Goal: Ask a question: Seek information or help from site administrators or community

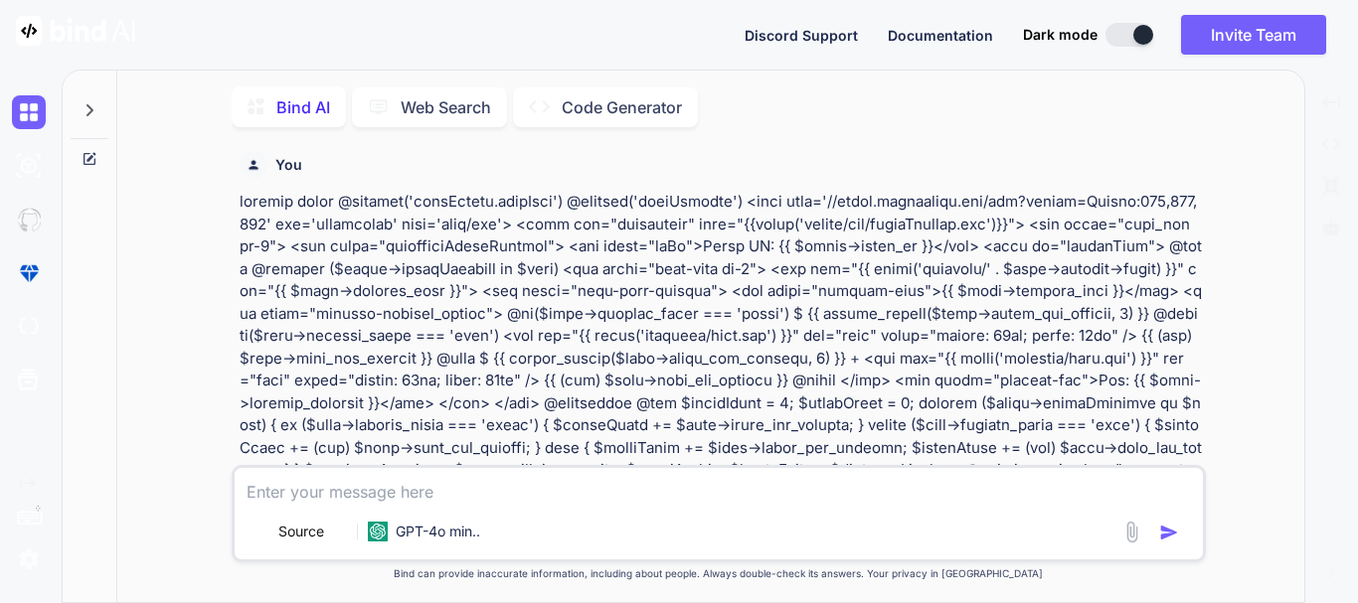
scroll to position [6586, 0]
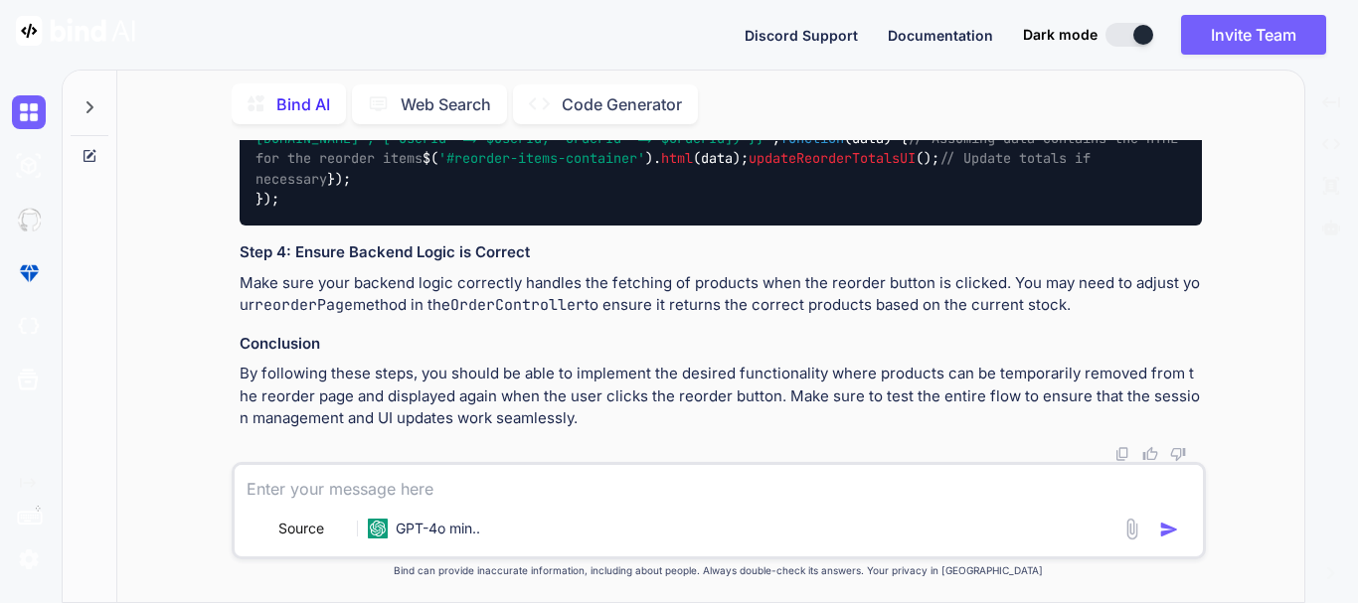
click at [749, 168] on span "updateReorderTotalsUI" at bounding box center [832, 159] width 167 height 18
click at [1153, 84] on img at bounding box center [1152, 76] width 16 height 16
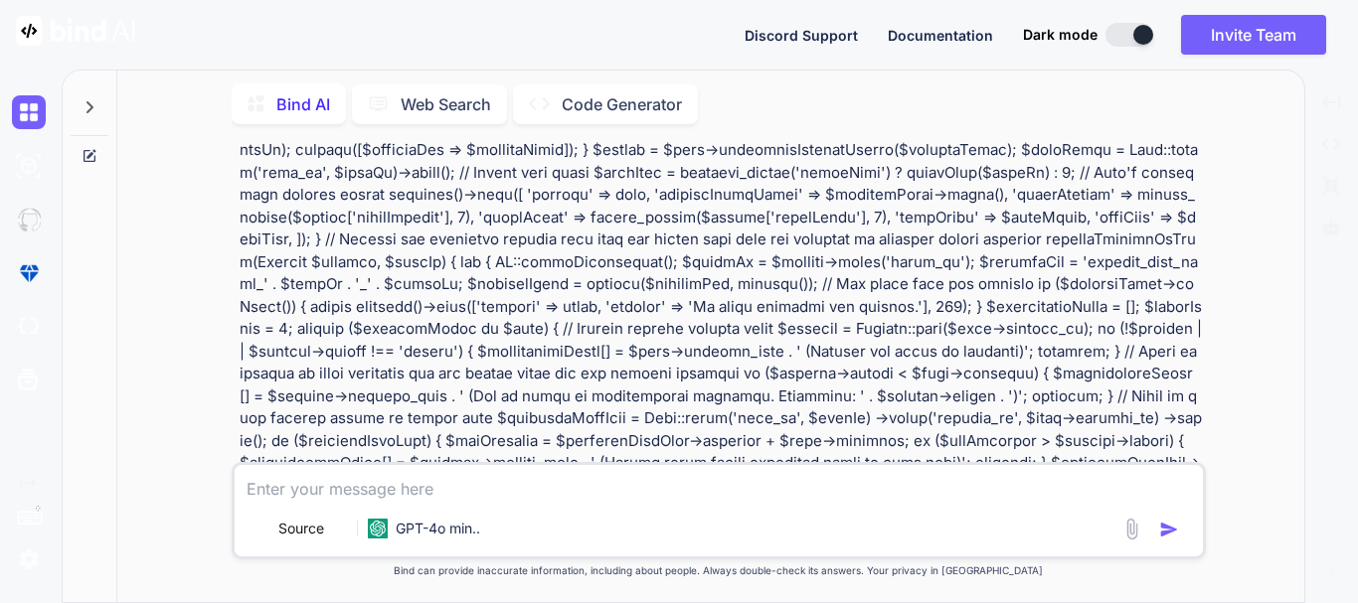
scroll to position [4108, 0]
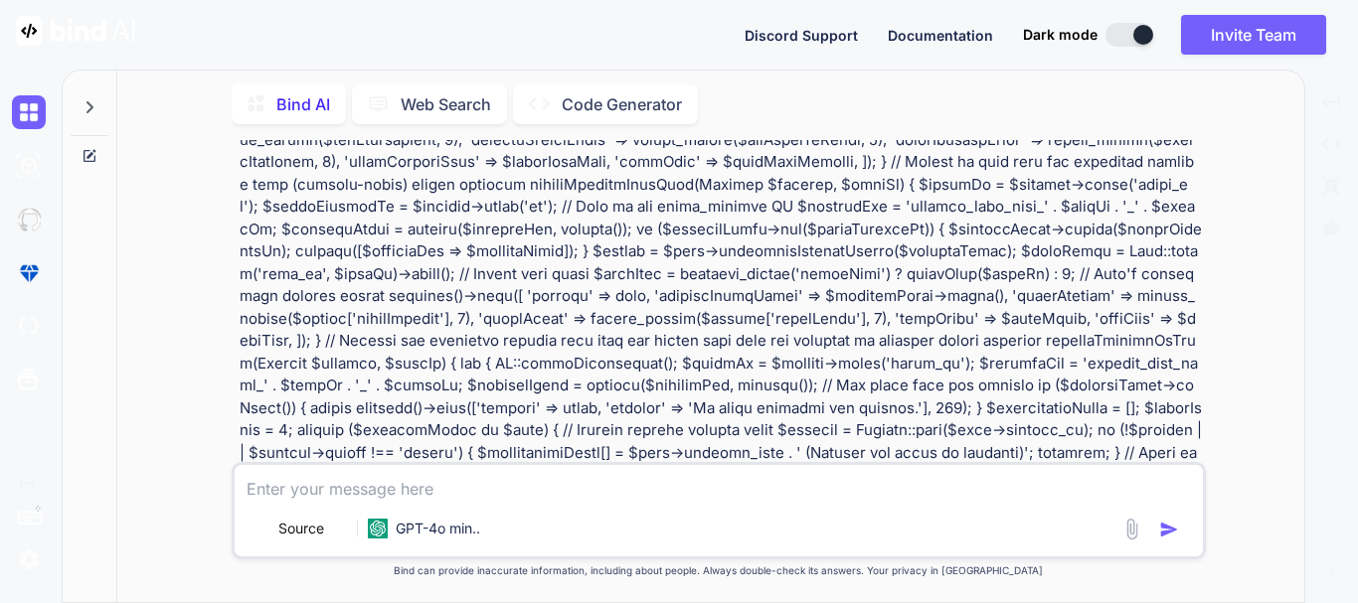
click at [378, 480] on textarea at bounding box center [719, 483] width 968 height 36
paste textarea "$(document).on('click', '#reorderBtn', function () { // Fetch the products agai…"
type textarea "$(document).on('click', '#reorderBtn', function () { // Fetch the products agai…"
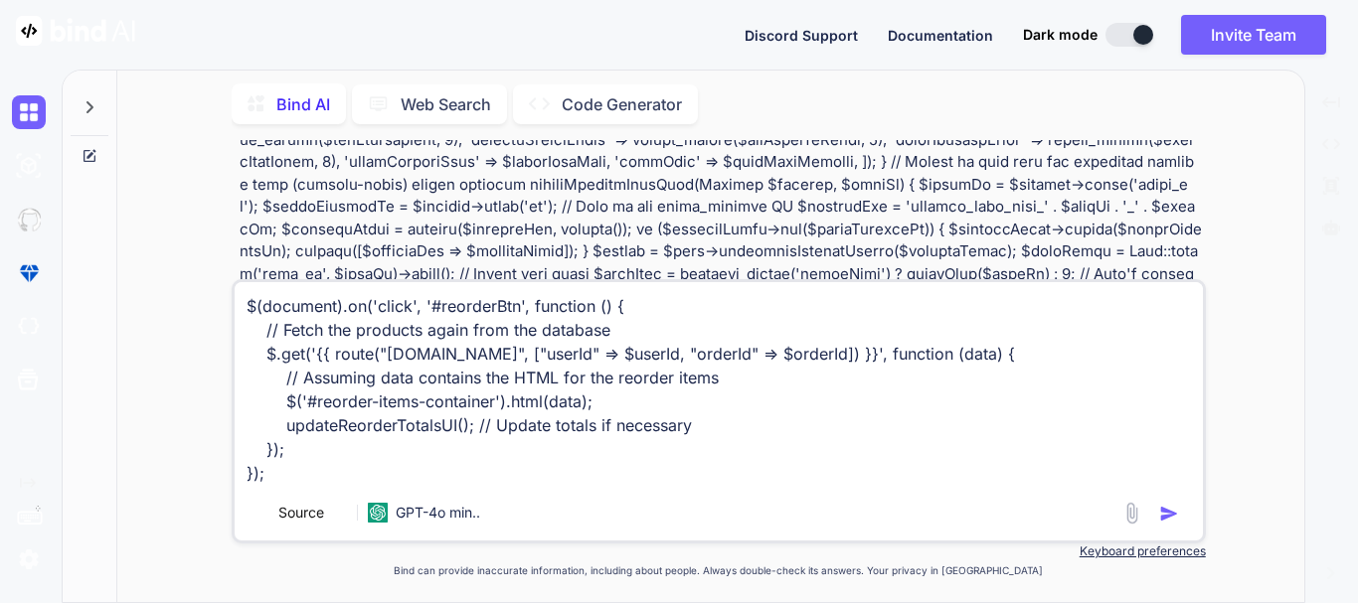
type textarea "x"
type textarea "$(document).on('click', '#reorderBtn', function () { // Fetch the products agai…"
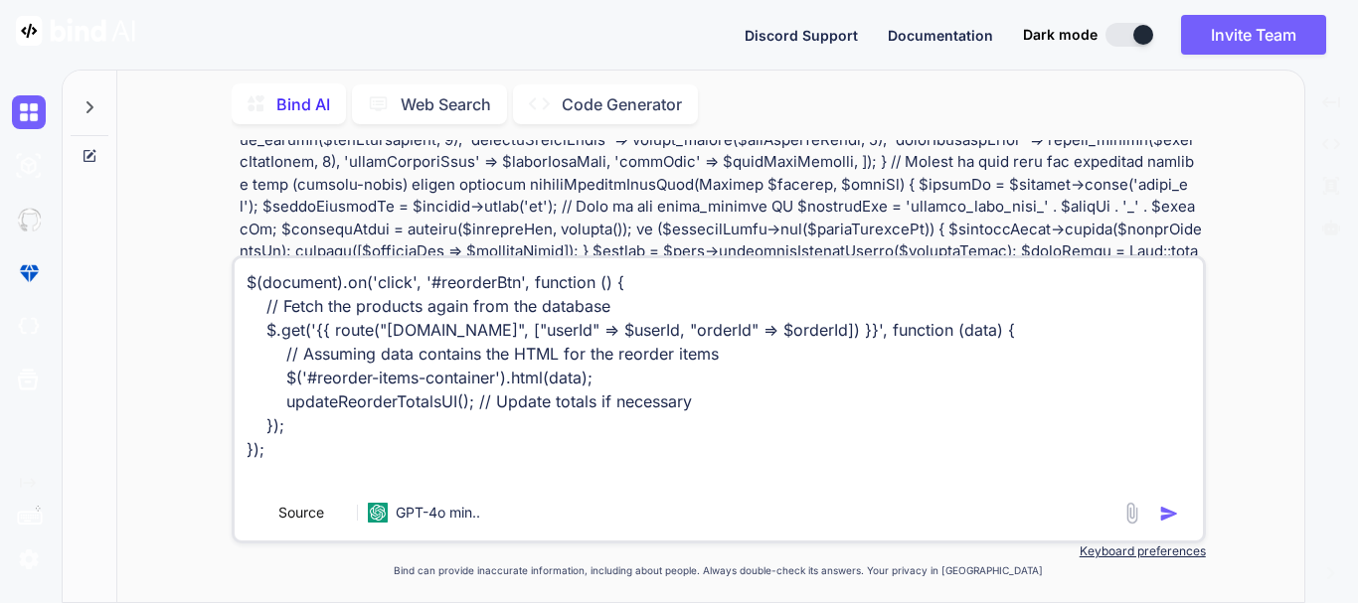
type textarea "x"
type textarea "$(document).on('click', '#reorderBtn', function () { // Fetch the products agai…"
type textarea "x"
type textarea "$(document).on('click', '#reorderBtn', function () { // Fetch the products agai…"
type textarea "x"
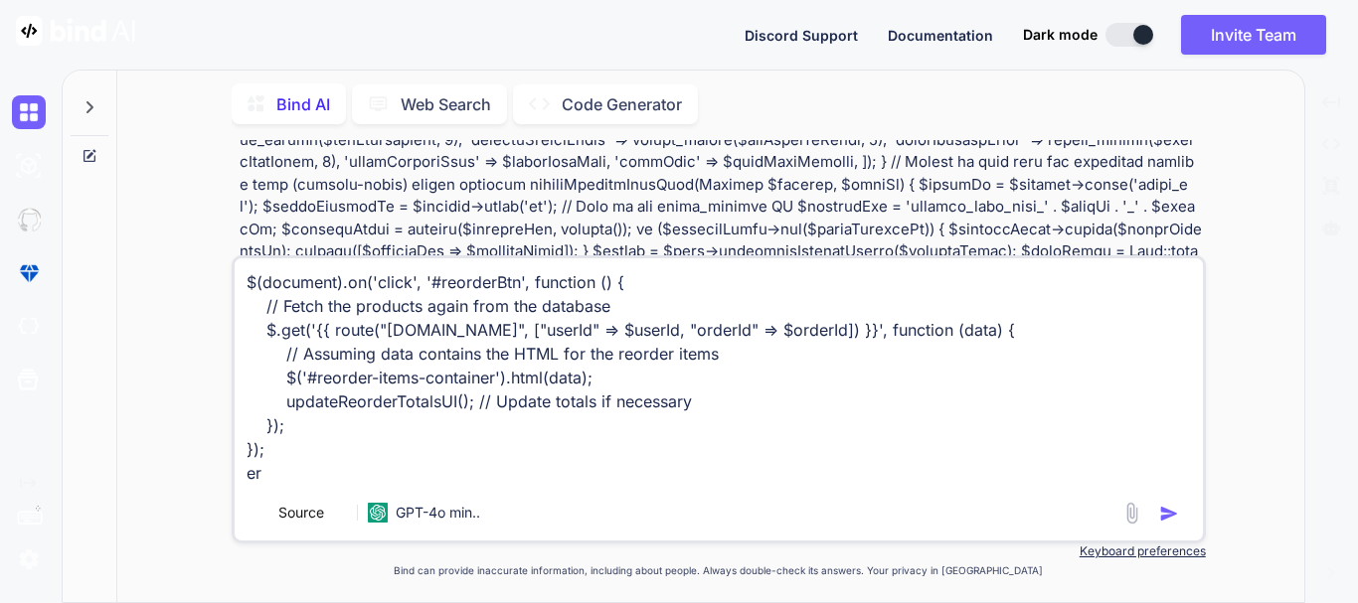
type textarea "$(document).on('click', '#reorderBtn', function () { // Fetch the products agai…"
type textarea "x"
type textarea "$(document).on('click', '#reorderBtn', function () { // Fetch the products agai…"
type textarea "x"
type textarea "$(document).on('click', '#reorderBtn', function () { // Fetch the products agai…"
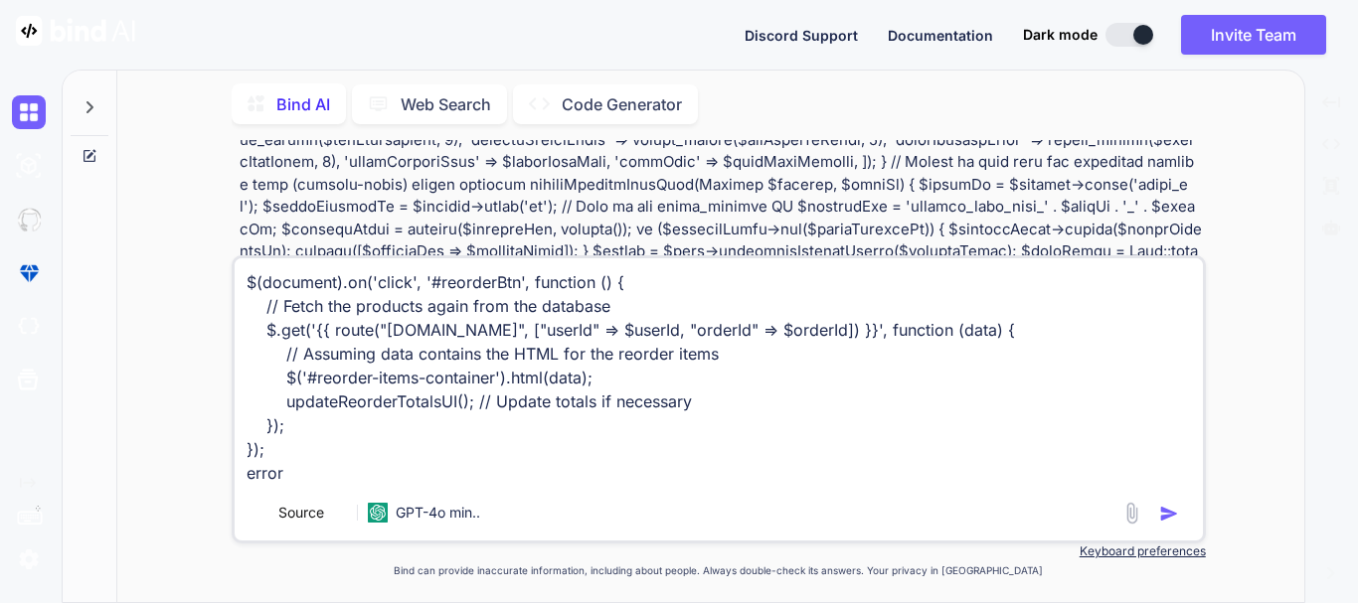
type textarea "x"
type textarea "$(document).on('click', '#reorderBtn', function () { // Fetch the products agai…"
paste textarea "Undefined variable $orderId"
type textarea "x"
type textarea "$(document).on('click', '#reorderBtn', function () { // Fetch the products agai…"
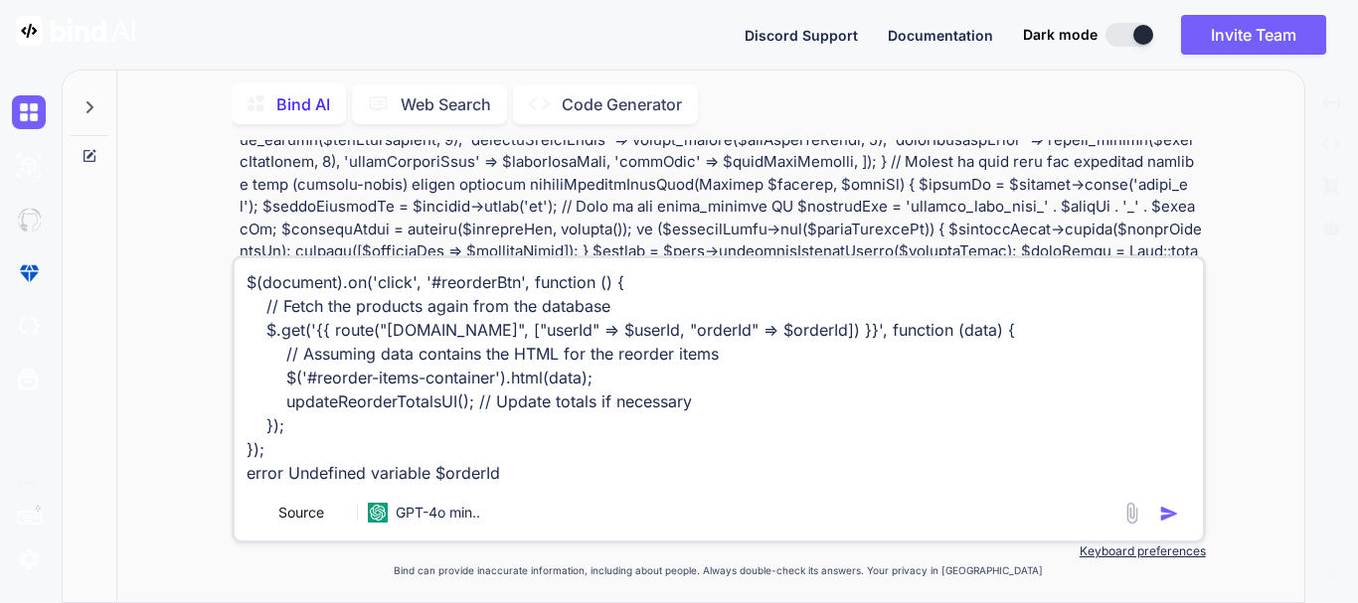
type textarea "x"
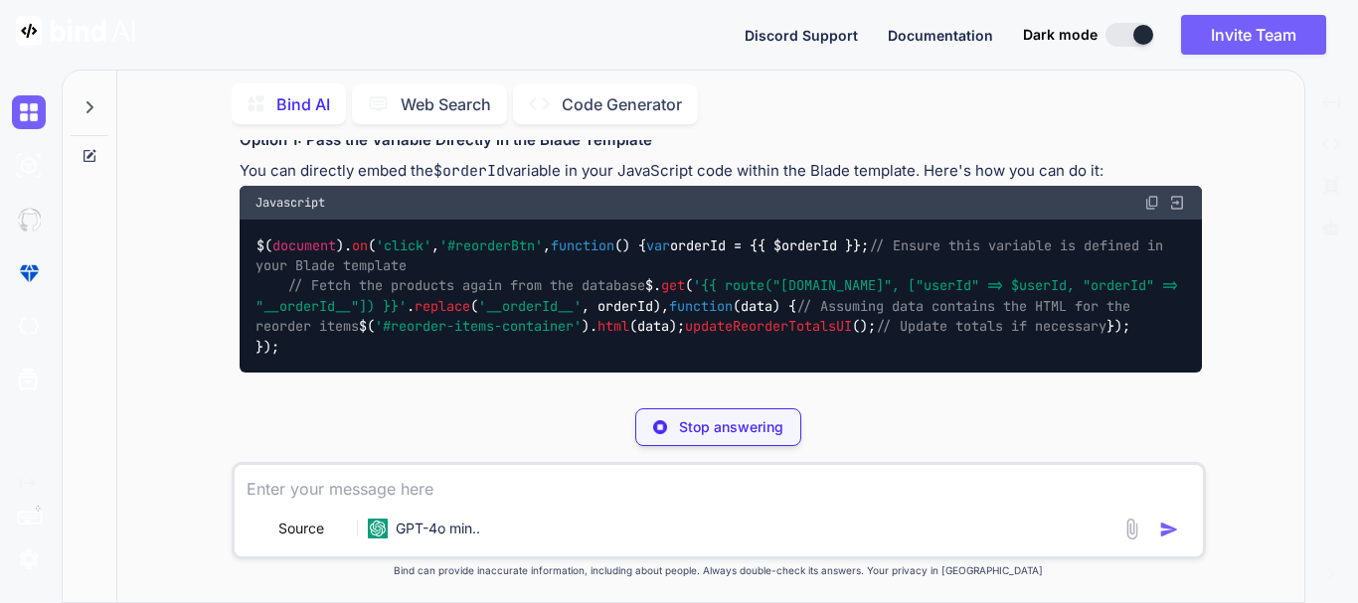
scroll to position [10392, 0]
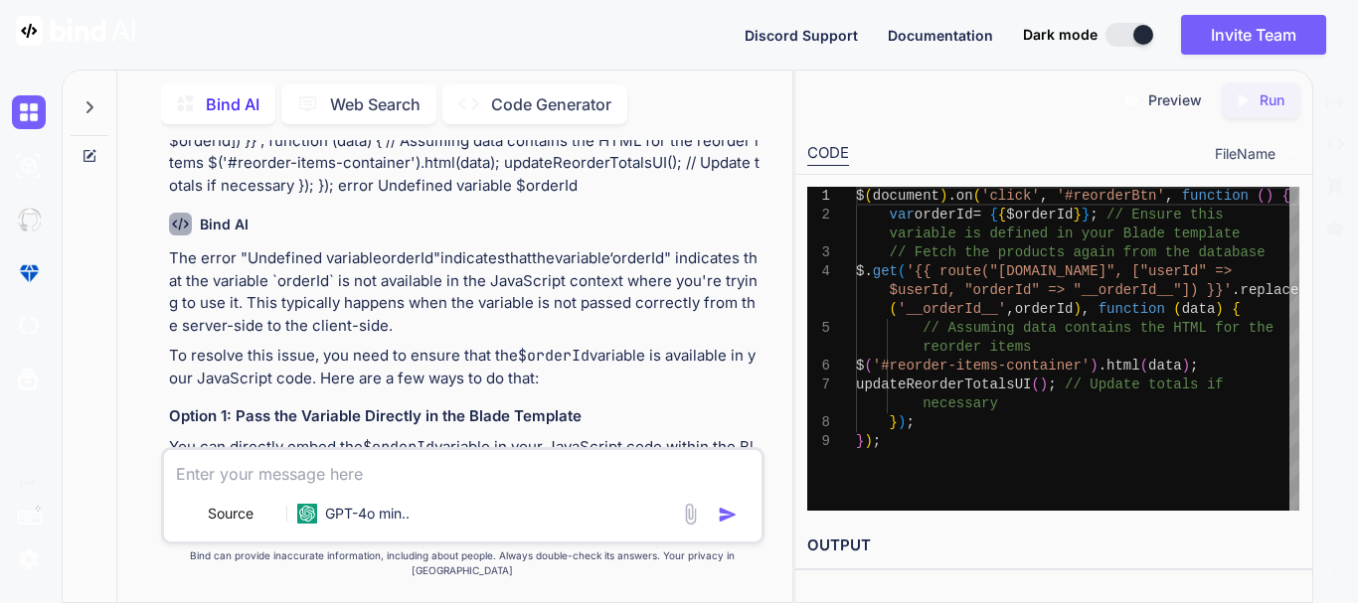
type textarea "x"
type textarea "$(document).on('click', '#reorderBtn', function () { var orderId = {{ $orderId …"
drag, startPoint x: 879, startPoint y: 213, endPoint x: 1112, endPoint y: 209, distance: 233.7
click at [1112, 209] on div "$ ( document ) . on ( 'click' , '#reorderBtn' , function ( ) { var orderId = { …" at bounding box center [1077, 349] width 443 height 324
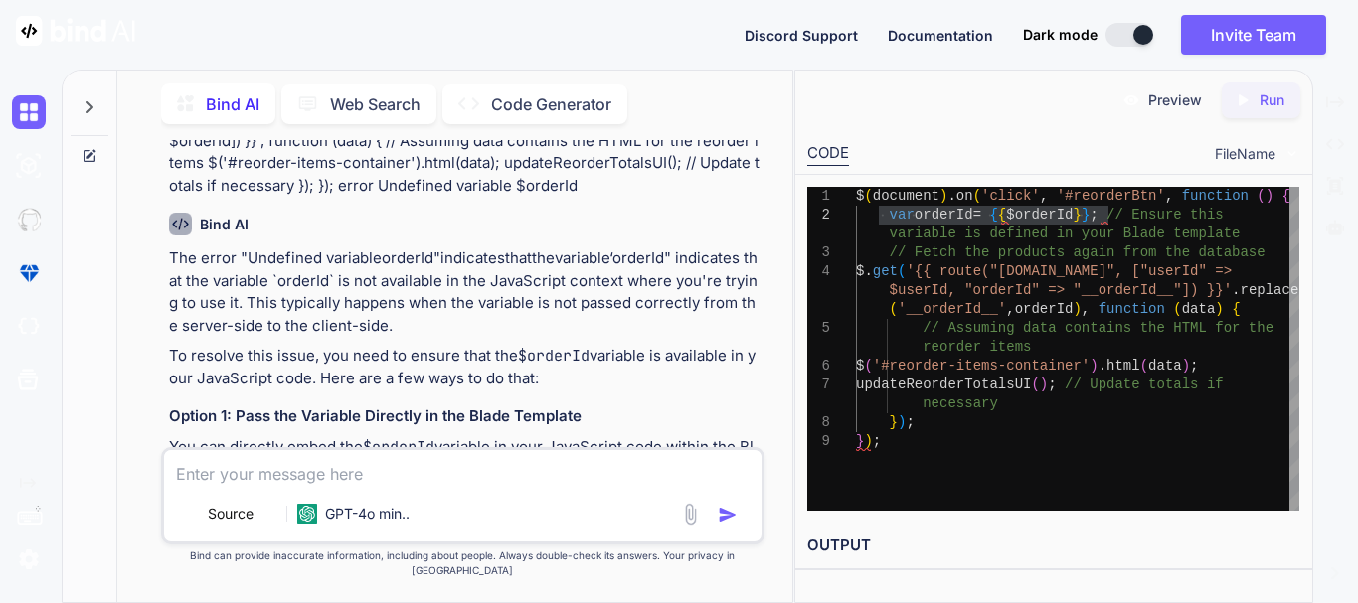
click at [326, 502] on div "Source GPT-4o min.." at bounding box center [462, 495] width 603 height 97
click at [279, 484] on textarea at bounding box center [462, 468] width 597 height 36
type textarea "x"
type textarea "m"
type textarea "x"
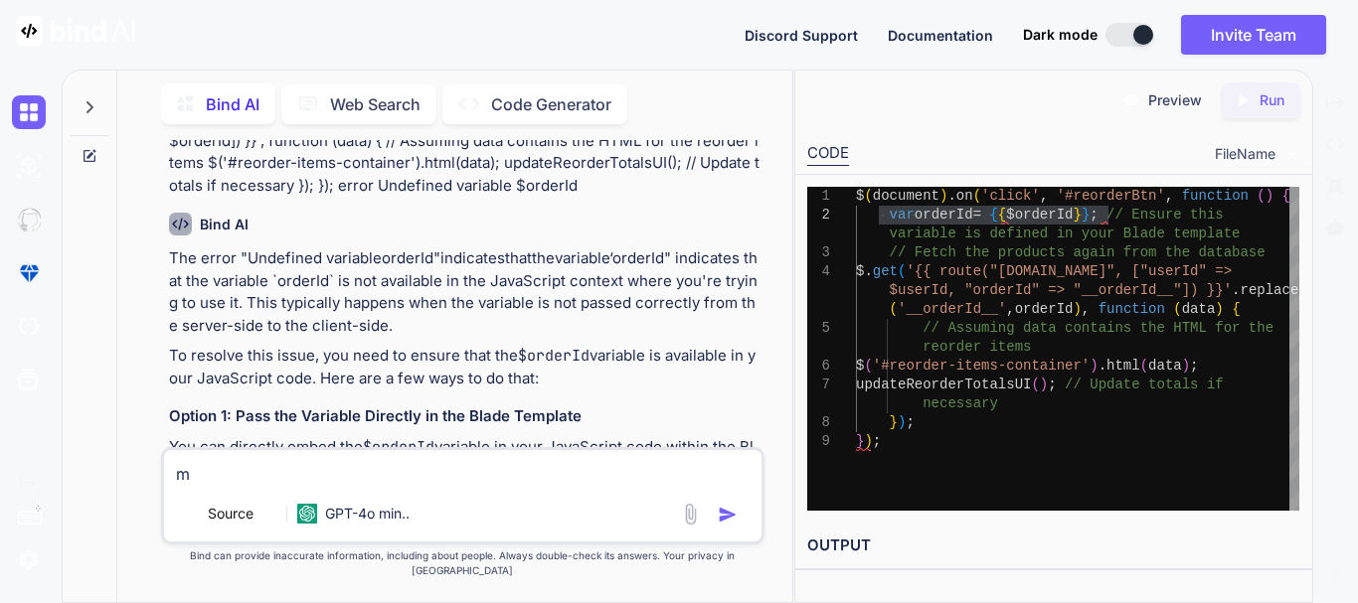
type textarea "my"
type textarea "x"
type textarea "my"
type textarea "x"
type textarea "my r"
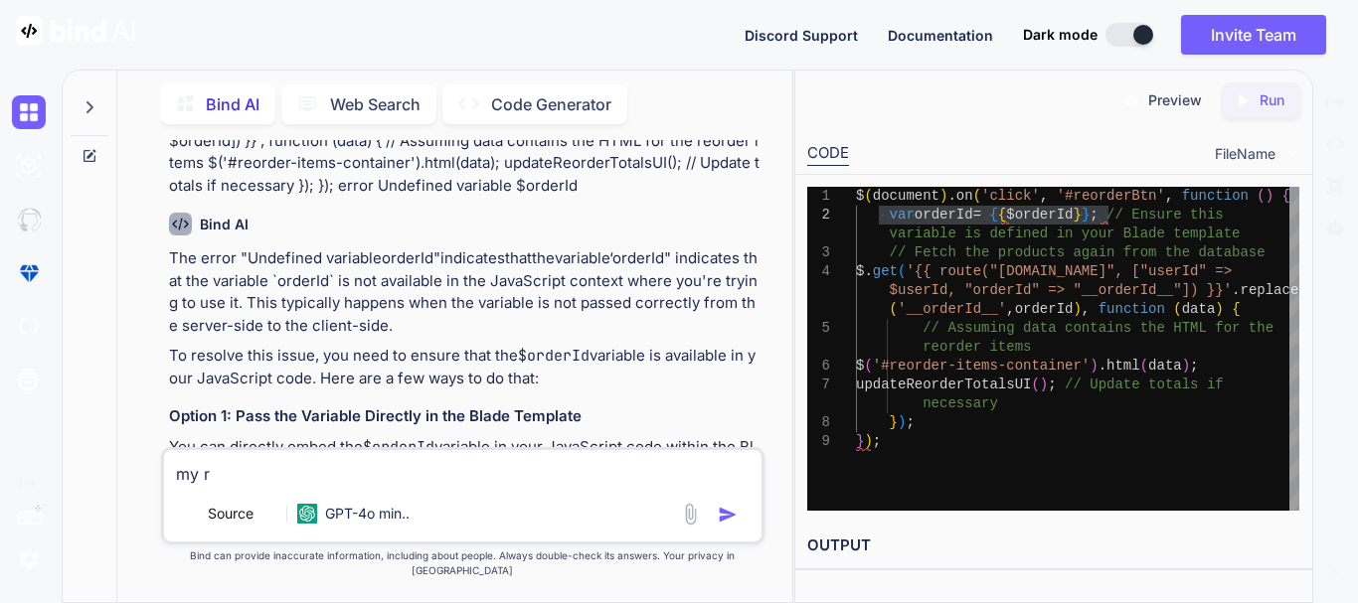
type textarea "x"
type textarea "my re"
type textarea "x"
type textarea "my reo"
type textarea "x"
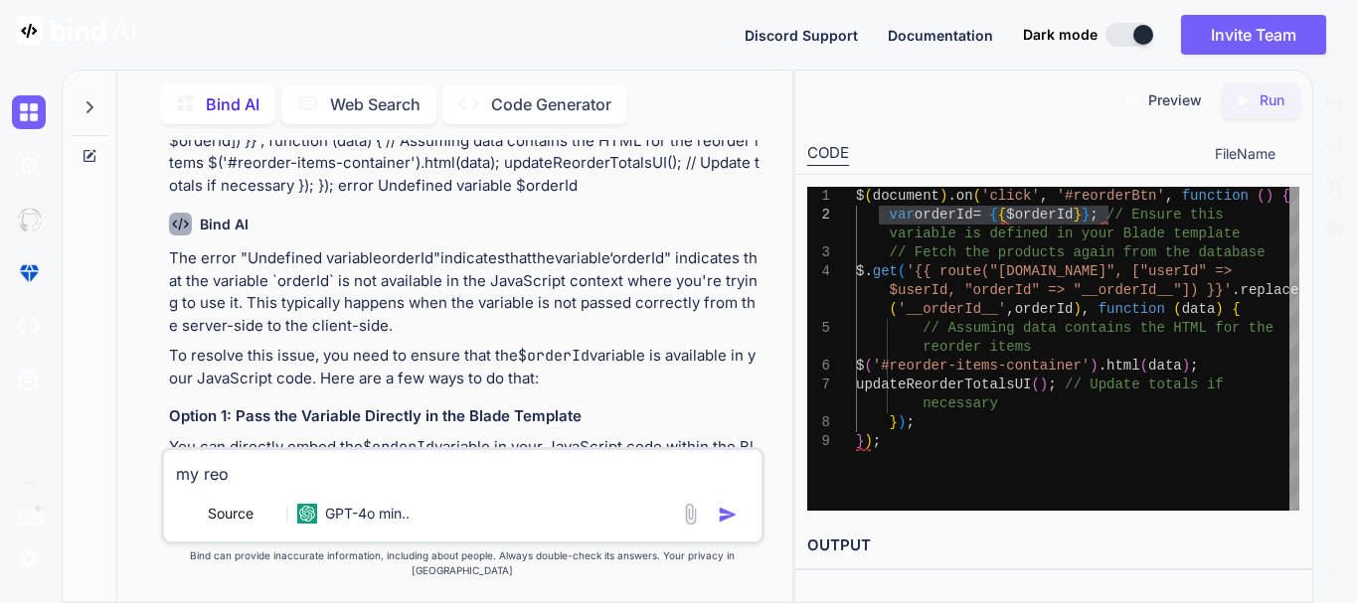
type textarea "my re"
type textarea "x"
type textarea "my rer"
type textarea "x"
type textarea "my re"
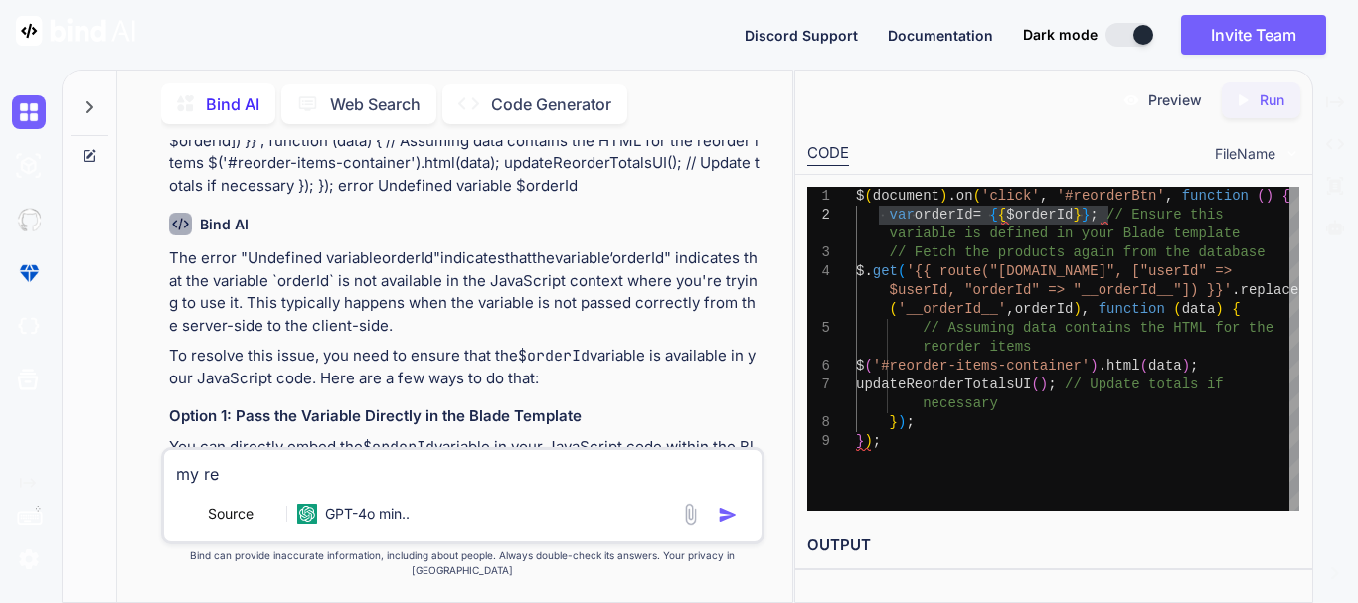
type textarea "x"
type textarea "my reo"
type textarea "x"
type textarea "my reor"
type textarea "x"
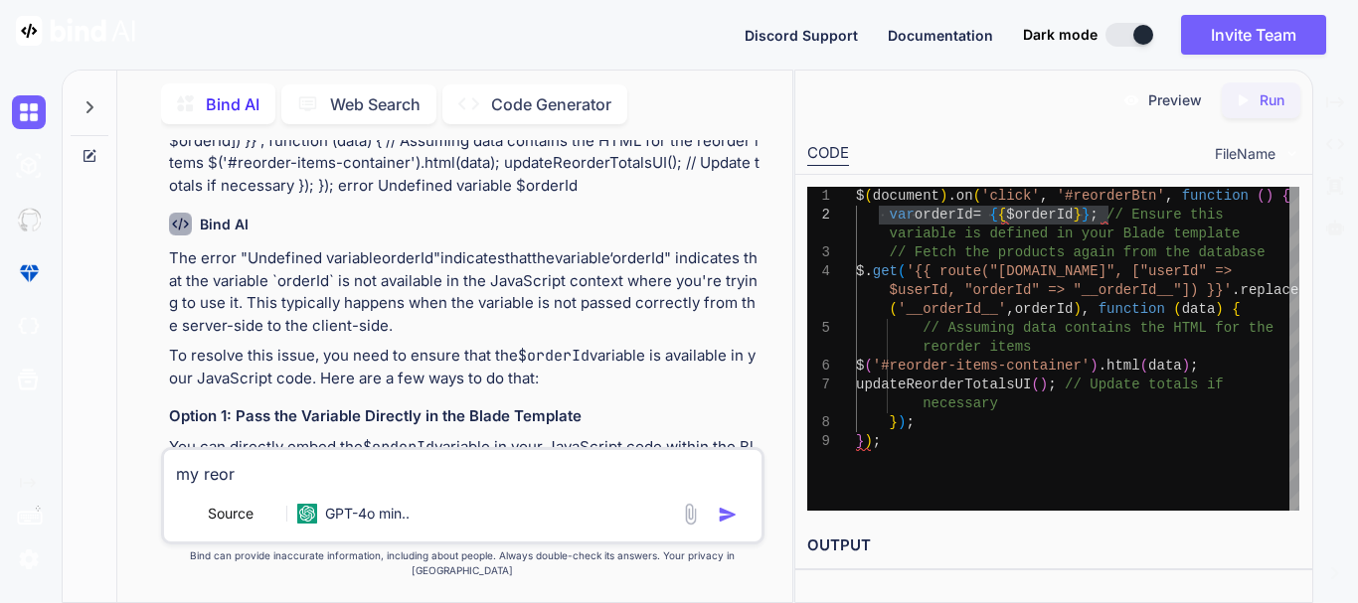
type textarea "my reord"
type textarea "x"
type textarea "my reorde"
type textarea "x"
type textarea "my reorder"
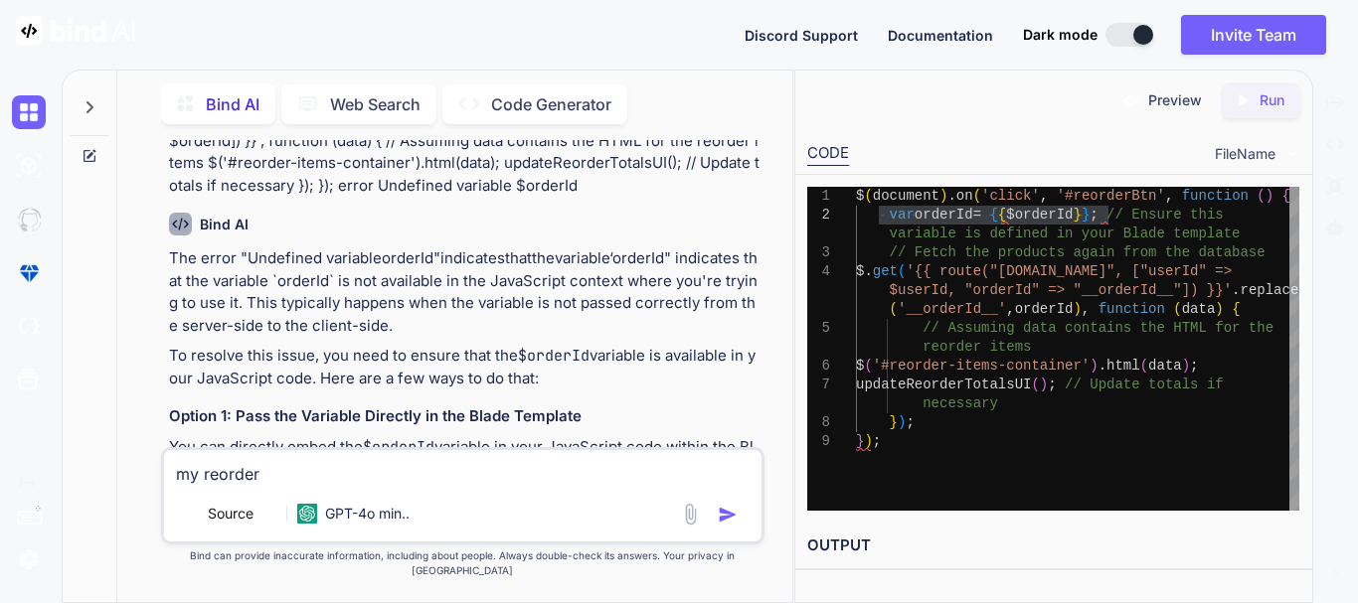
type textarea "x"
type textarea "my reorder"
type textarea "x"
type textarea "my reorder b"
type textarea "x"
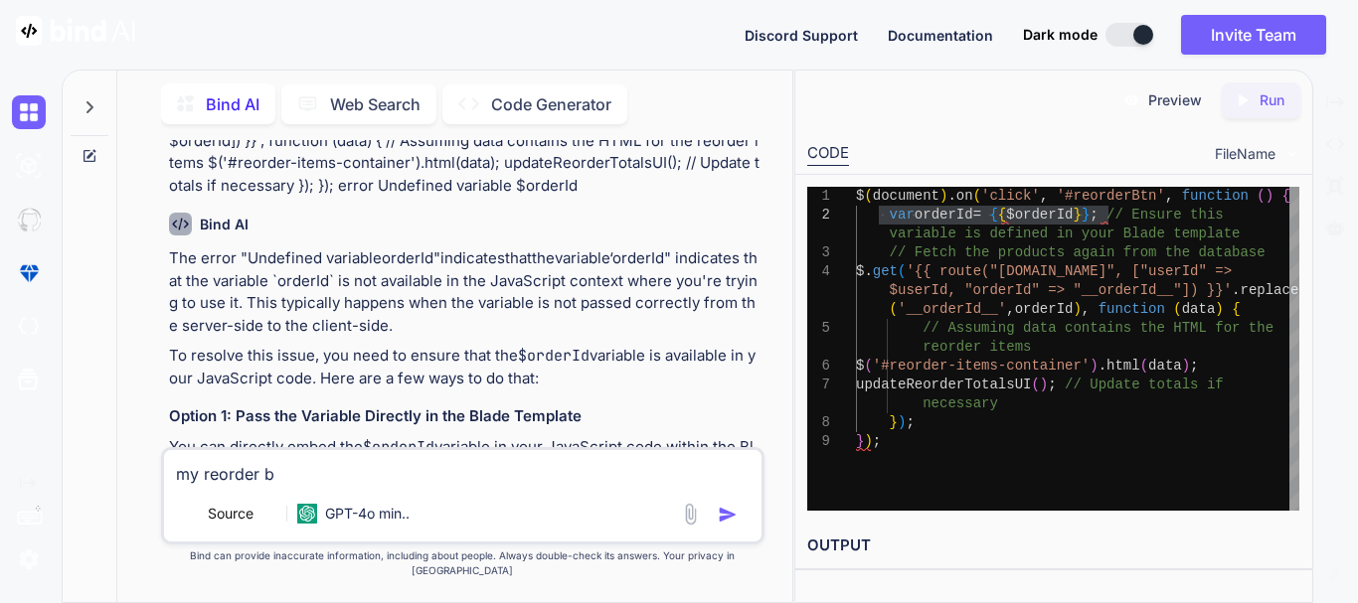
type textarea "my reorder bu"
type textarea "x"
type textarea "my reorder b"
type textarea "x"
type textarea "my reorder"
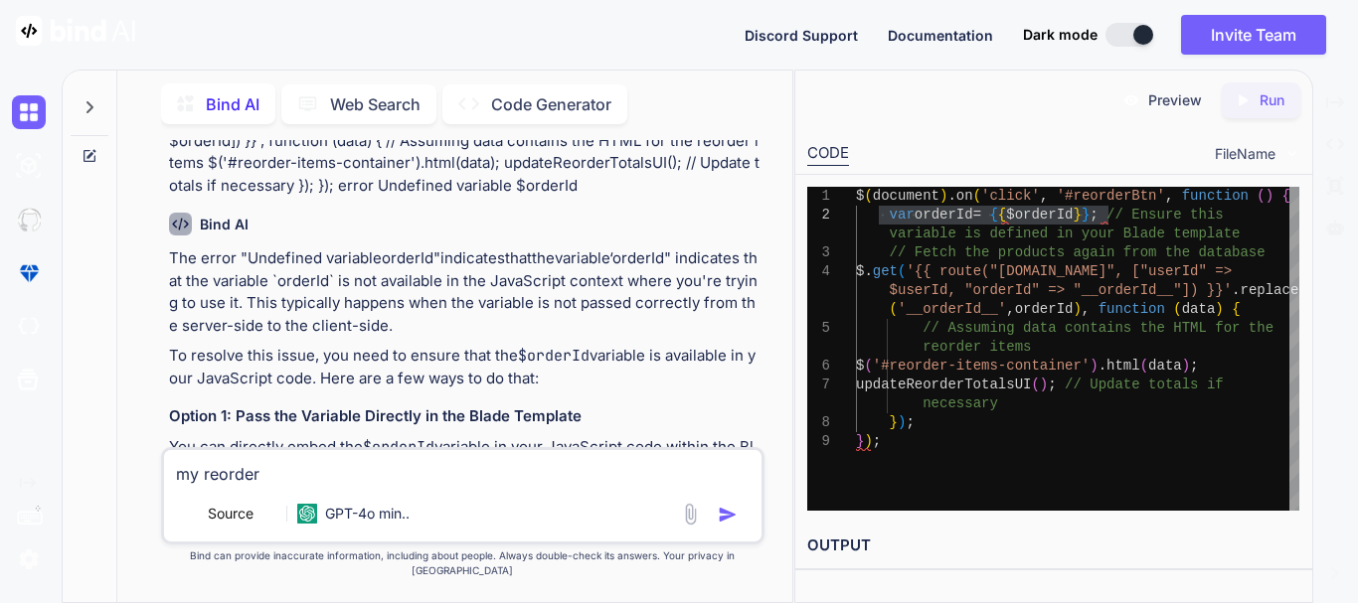
type textarea "x"
type textarea "my reorder l"
type textarea "x"
type textarea "my reorder la"
type textarea "x"
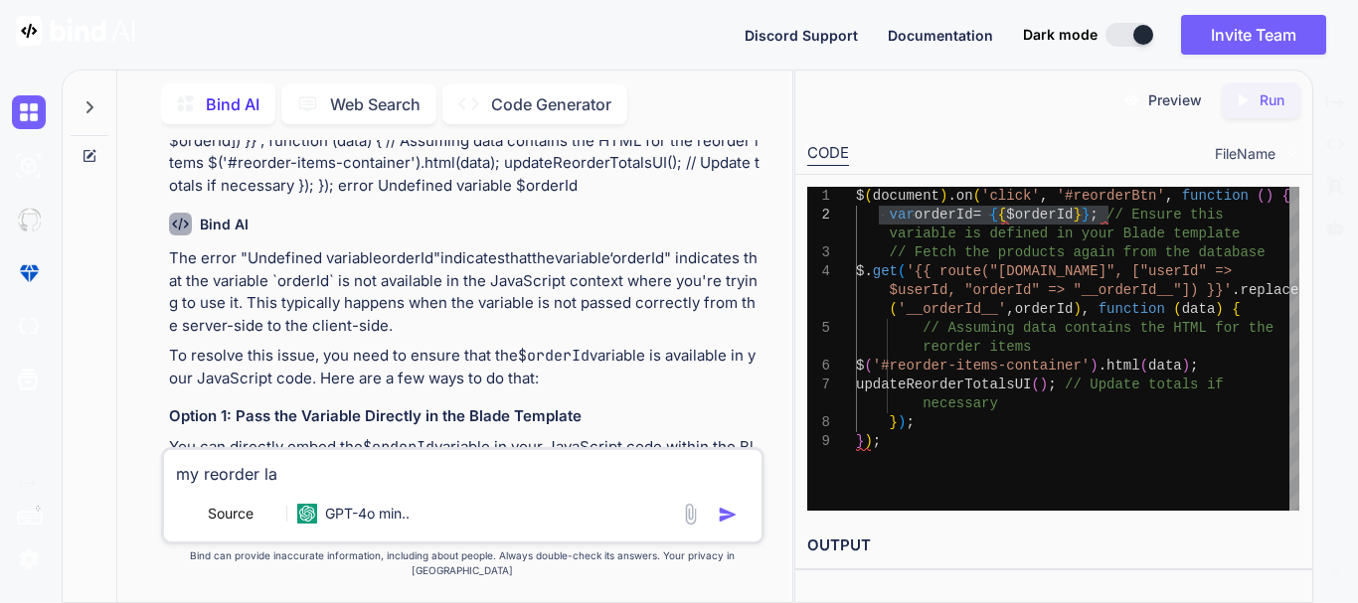
type textarea "my reorder lad"
type textarea "x"
type textarea "my reorder lade"
type textarea "x"
type textarea "my reorder lad"
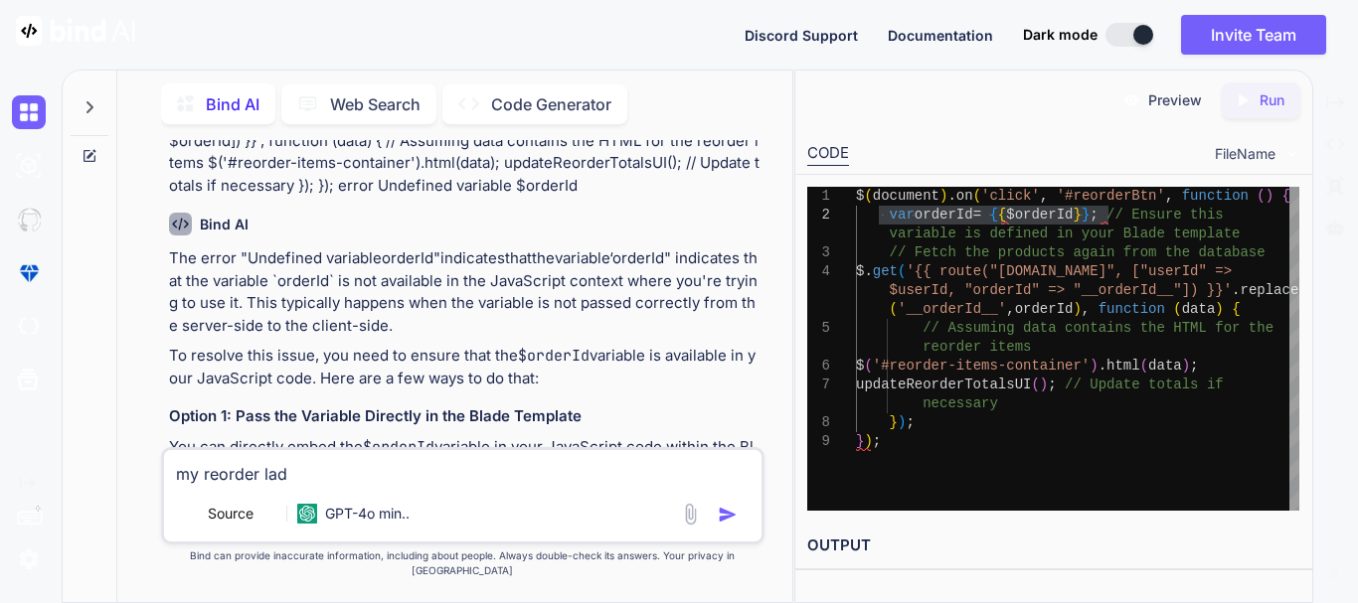
type textarea "x"
type textarea "my reorder la"
type textarea "x"
type textarea "my reorder l"
type textarea "x"
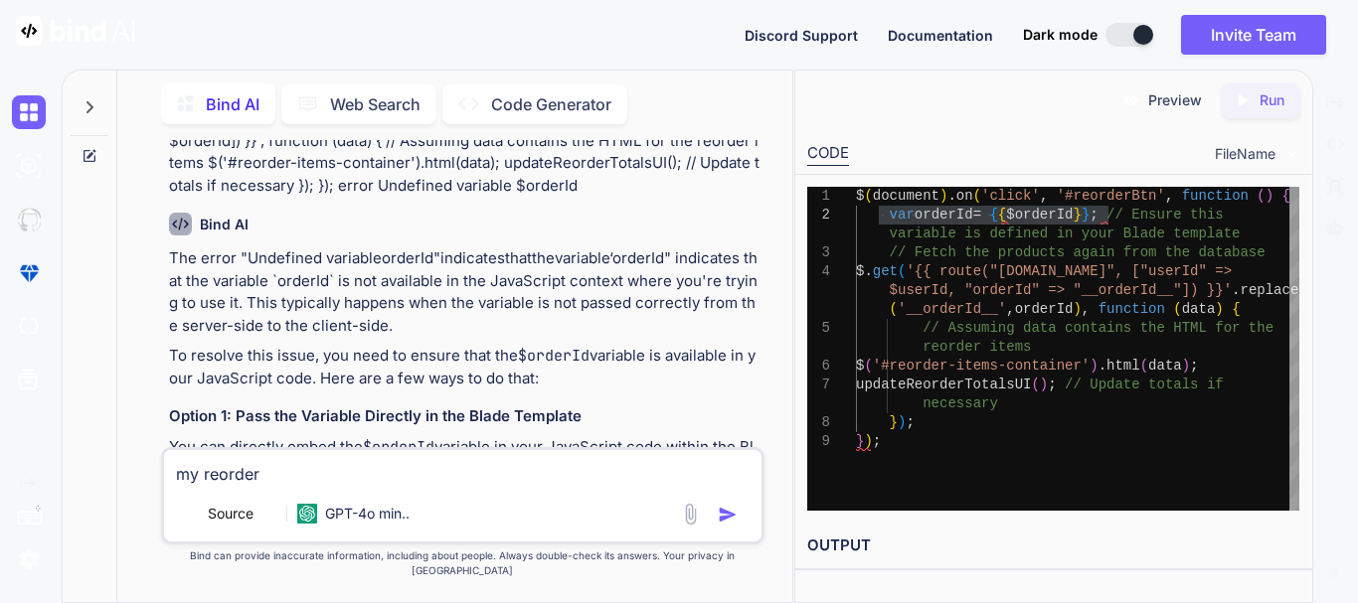
type textarea "my reorder b"
type textarea "x"
type textarea "my reorder bn"
type textarea "x"
type textarea "my reorder bnl"
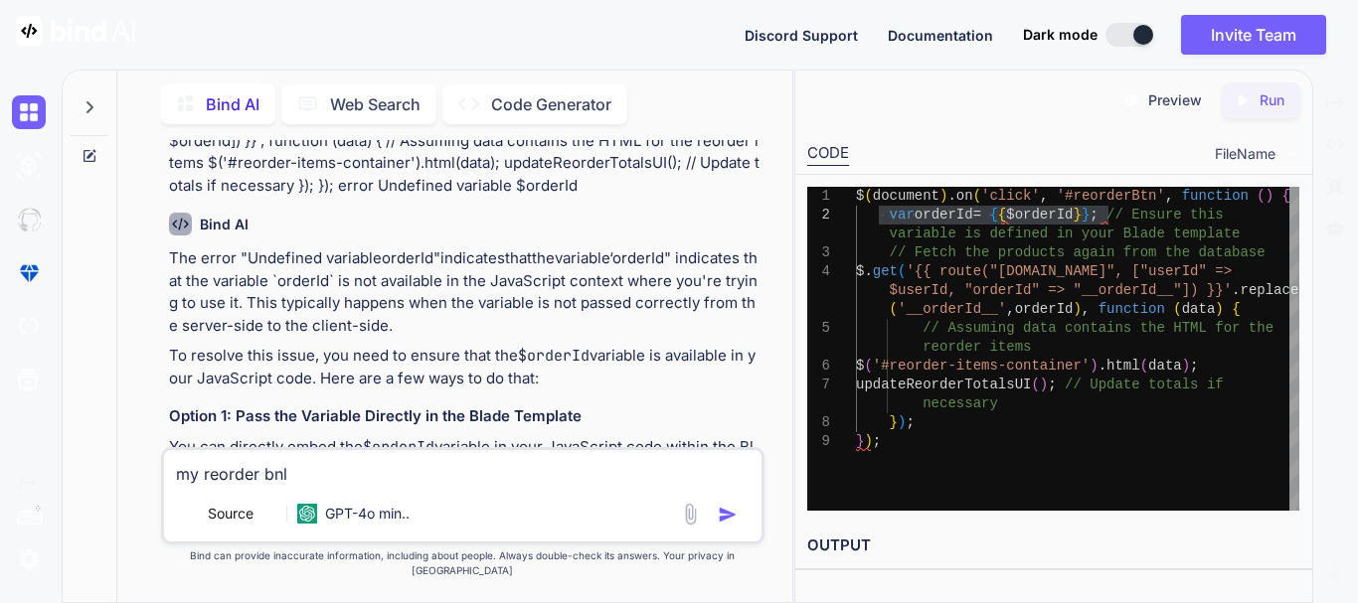
type textarea "x"
type textarea "my reorder bnla"
type textarea "x"
type textarea "my reorder bnlad"
type textarea "x"
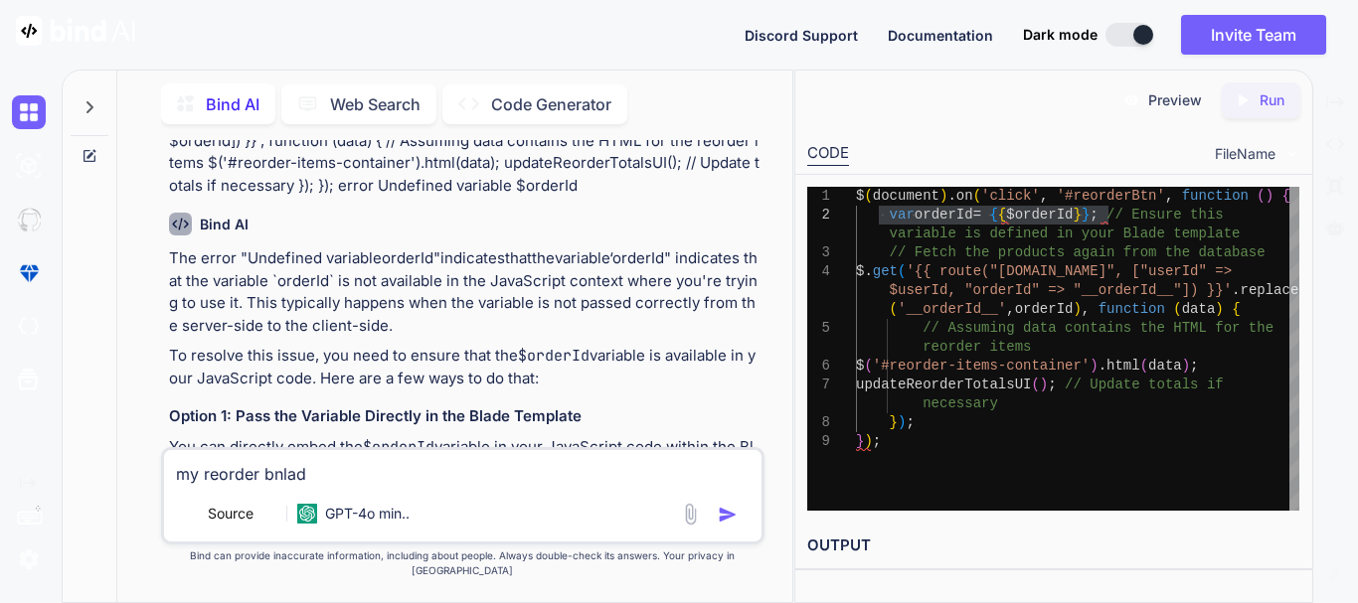
type textarea "my reorder bnla"
type textarea "x"
type textarea "my reorder bnl"
type textarea "x"
type textarea "my reorder bn"
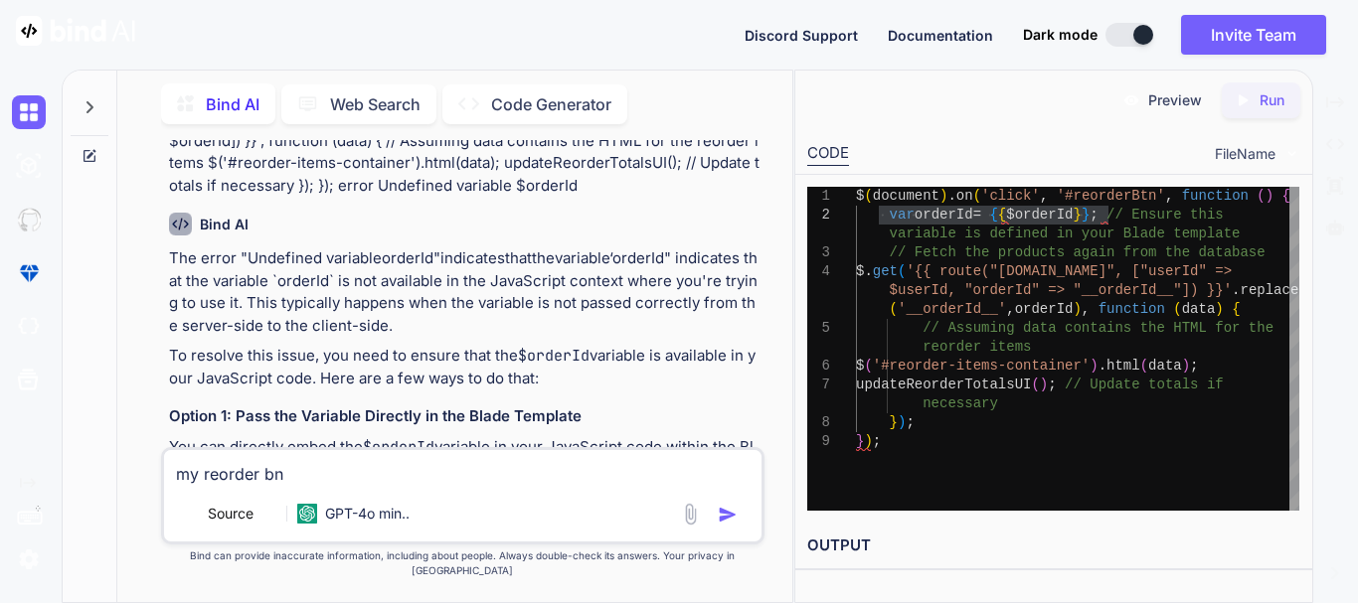
type textarea "x"
type textarea "my reorder b"
type textarea "x"
type textarea "my reorder bl"
type textarea "x"
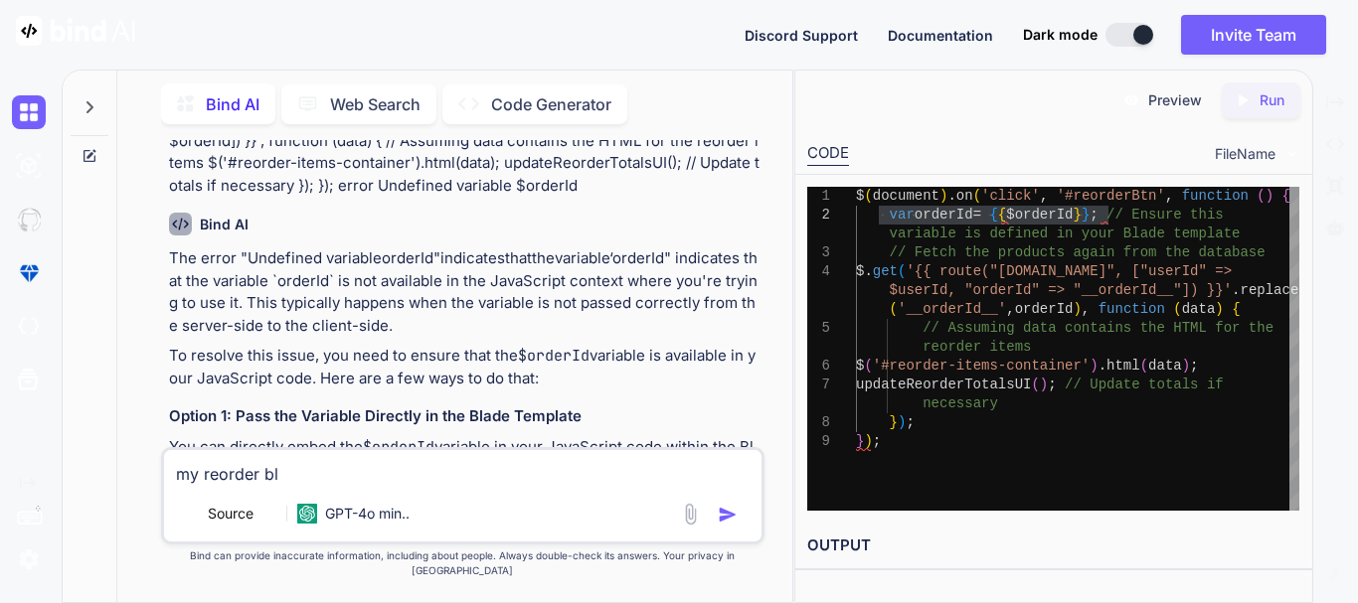
type textarea "my reorder bla"
type textarea "x"
type textarea "my reorder blad"
type textarea "x"
type textarea "my reorder blade"
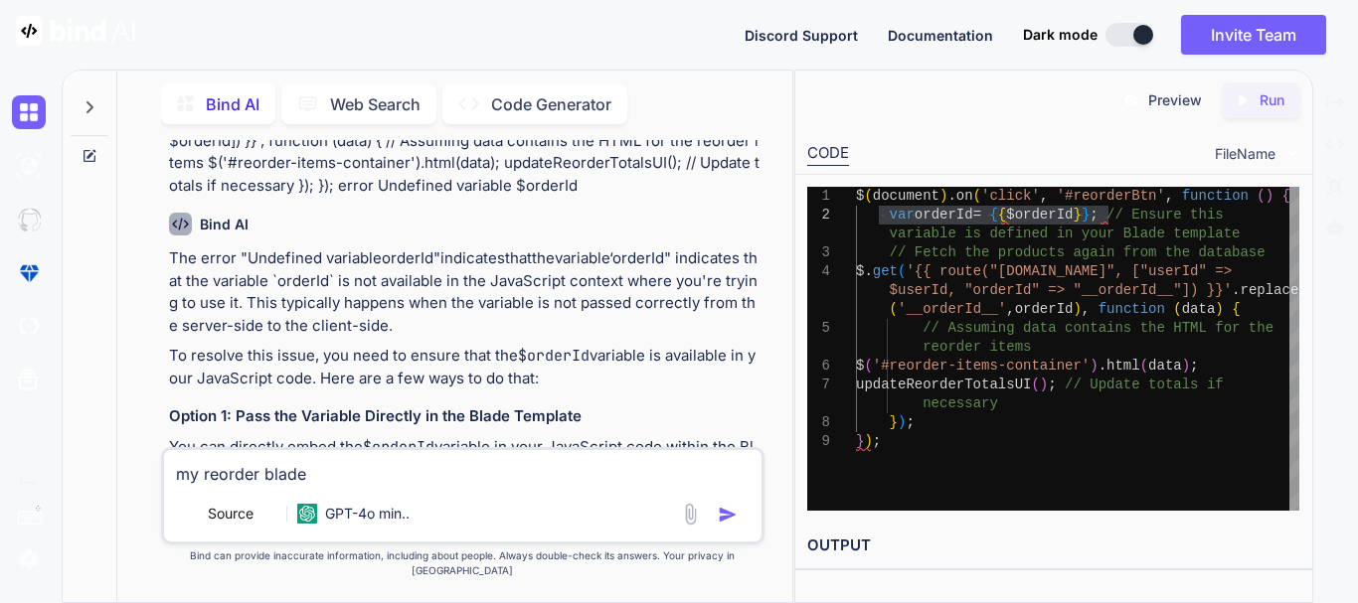
type textarea "x"
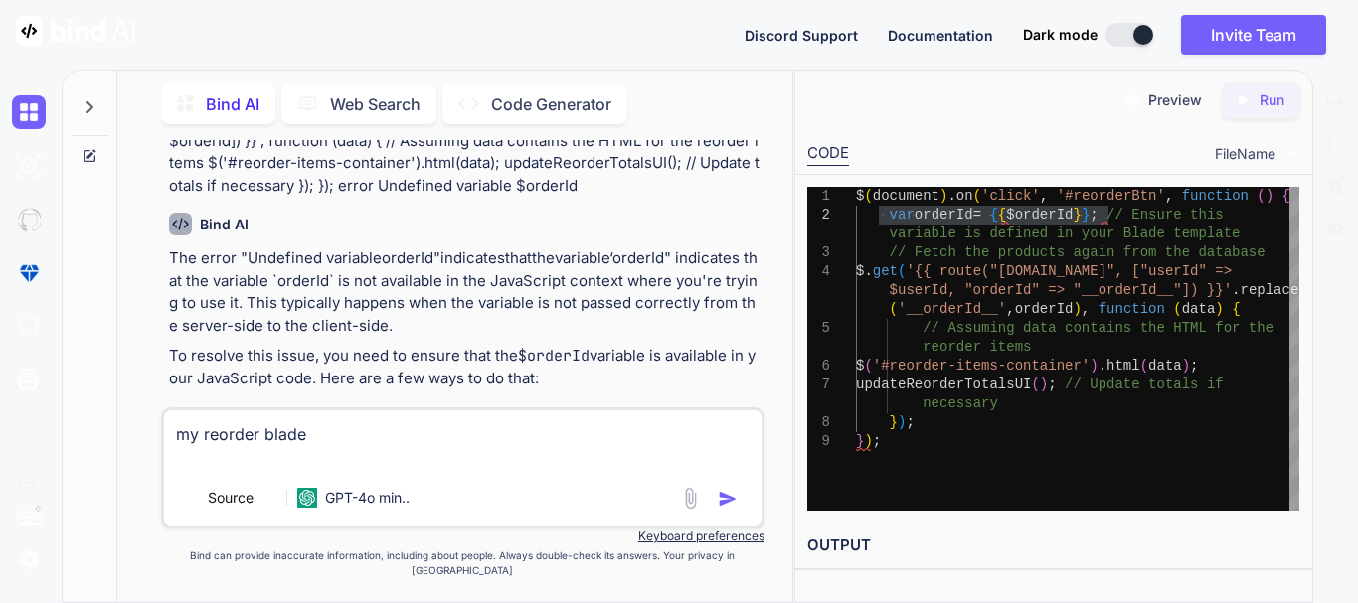
paste textarea "@extends('shopLayout.shopMain') @section('shopContent') <link href="{{asset('as…"
type textarea "my reorder blade @extends('shopLayout.shopMain') @section('shopContent') <link …"
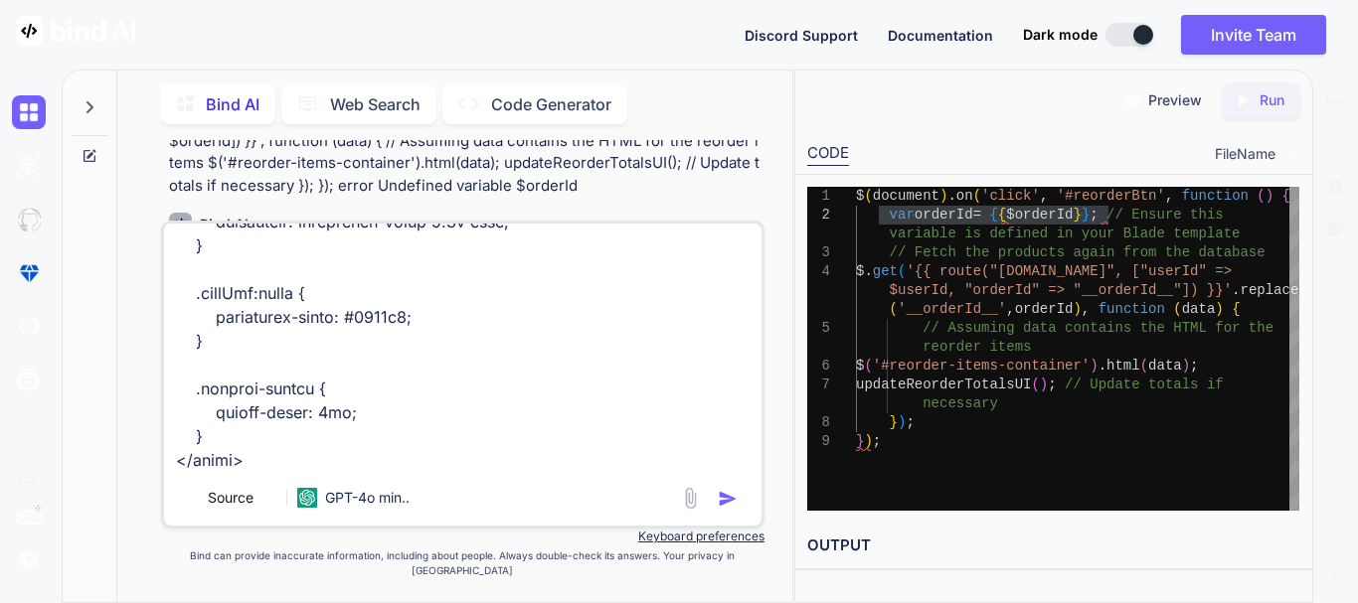
type textarea "x"
type textarea "my reorder blade @extends('shopLayout.shopMain') @section('shopContent') <link …"
type textarea "x"
type textarea "my reorder blade @extends('shopLayout.shopMain') @section('shopContent') <link …"
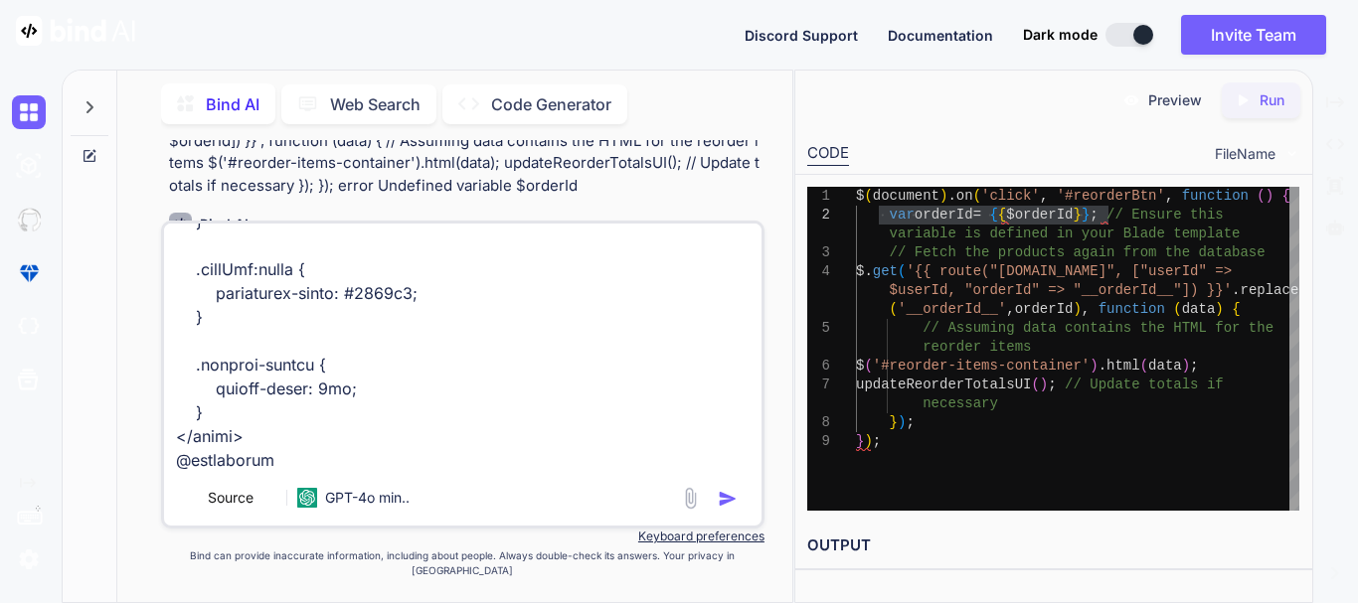
type textarea "x"
type textarea "my reorder blade @extends('shopLayout.shopMain') @section('shopContent') <link …"
type textarea "x"
type textarea "my reorder blade @extends('shopLayout.shopMain') @section('shopContent') <link …"
type textarea "x"
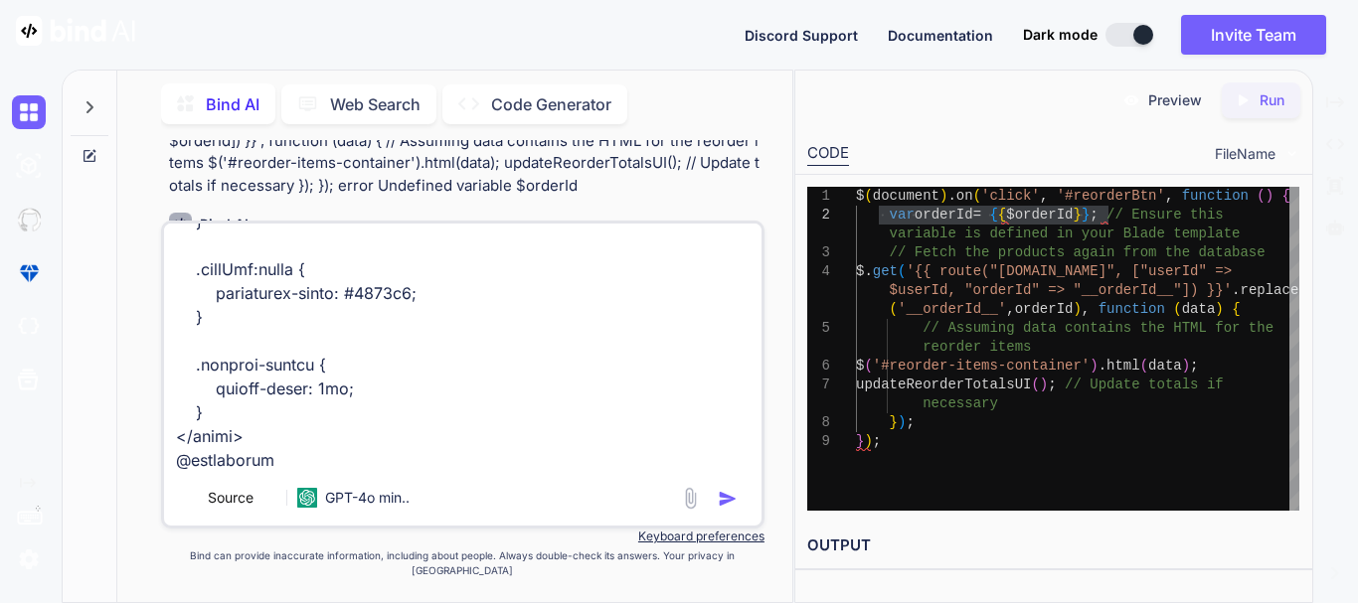
type textarea "my reorder blade @extends('shopLayout.shopMain') @section('shopContent') <link …"
type textarea "x"
type textarea "my reorder blade @extends('shopLayout.shopMain') @section('shopContent') <link …"
type textarea "x"
type textarea "my reorder blade @extends('shopLayout.shopMain') @section('shopContent') <link …"
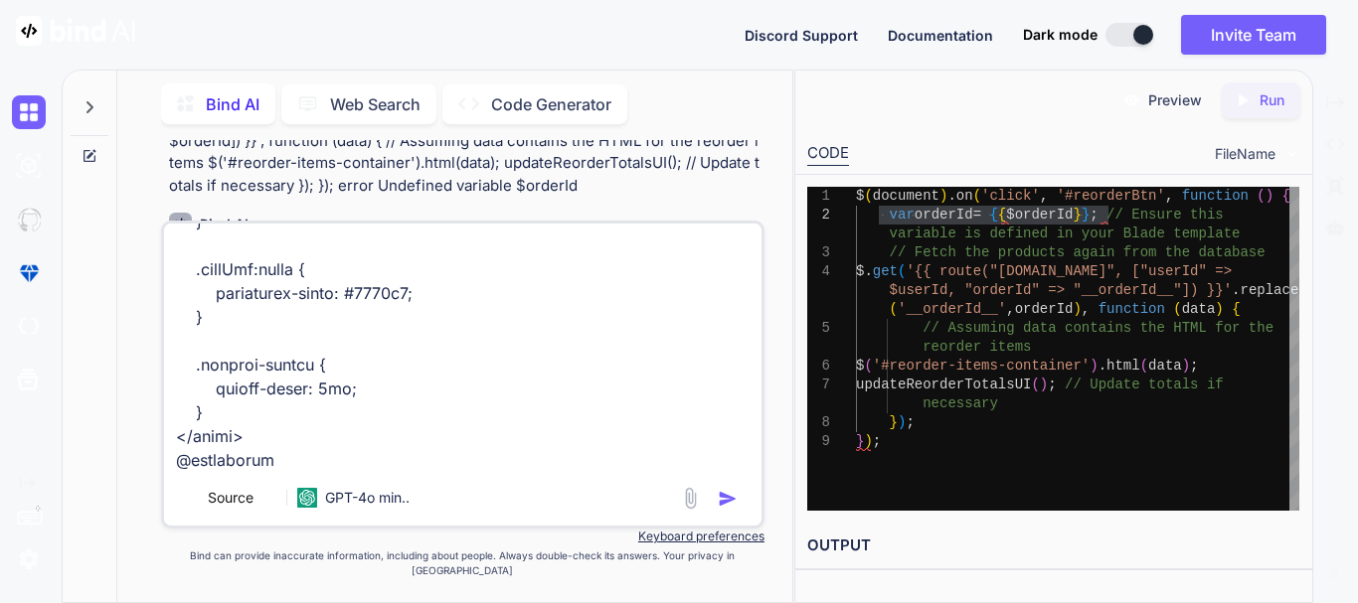
type textarea "x"
type textarea "my reorder blade @extends('shopLayout.shopMain') @section('shopContent') <link …"
type textarea "x"
type textarea "my reorder blade @extends('shopLayout.shopMain') @section('shopContent') <link …"
type textarea "x"
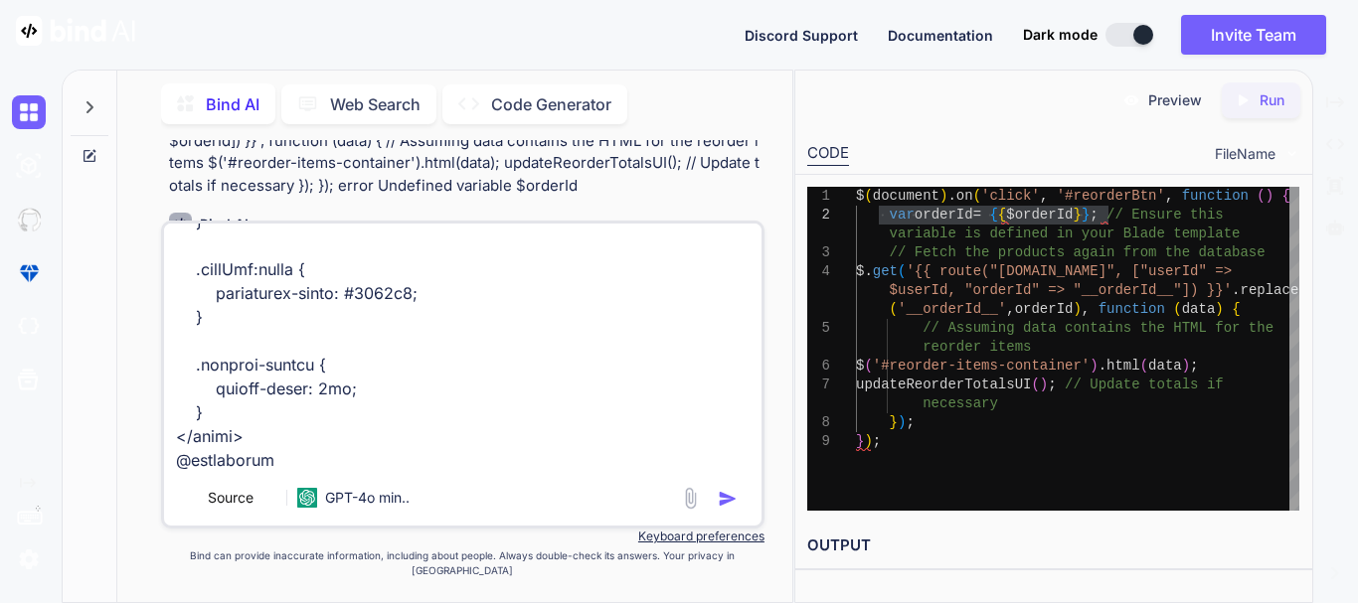
type textarea "my reorder blade @extends('shopLayout.shopMain') @section('shopContent') <link …"
type textarea "x"
type textarea "my reorder blade @extends('shopLayout.shopMain') @section('shopContent') <link …"
type textarea "x"
type textarea "my reorder blade @extends('shopLayout.shopMain') @section('shopContent') <link …"
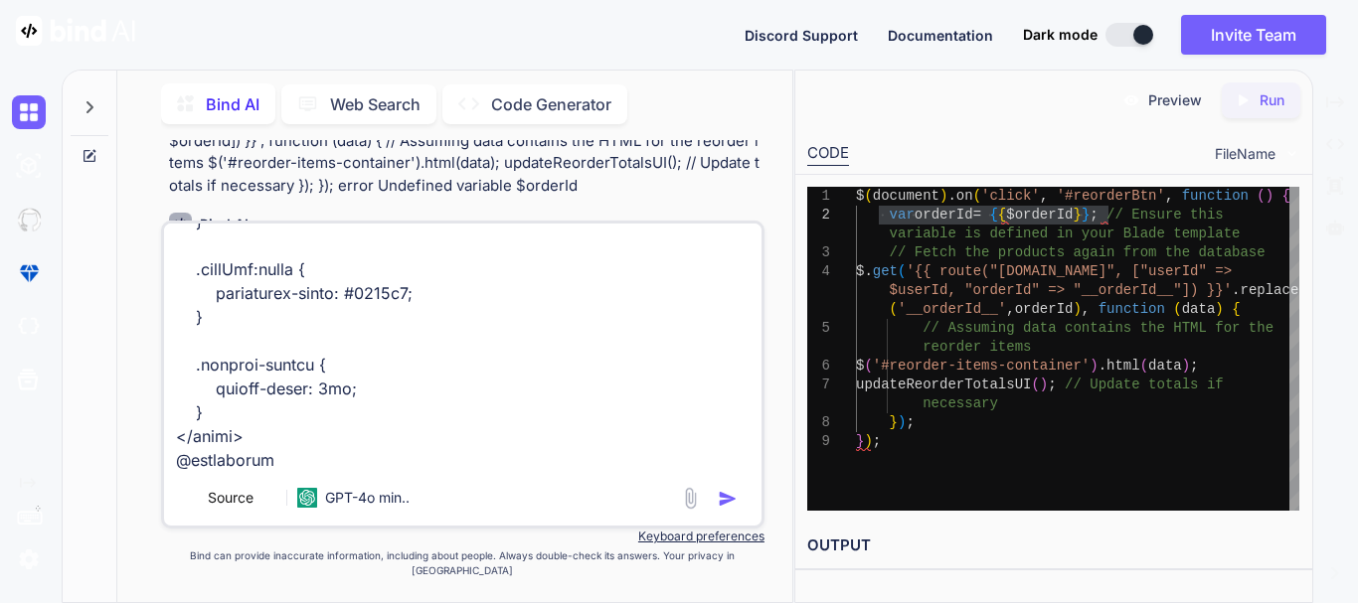
type textarea "x"
type textarea "my reorder blade @extends('shopLayout.shopMain') @section('shopContent') <link …"
type textarea "x"
type textarea "my reorder blade @extends('shopLayout.shopMain') @section('shopContent') <link …"
type textarea "x"
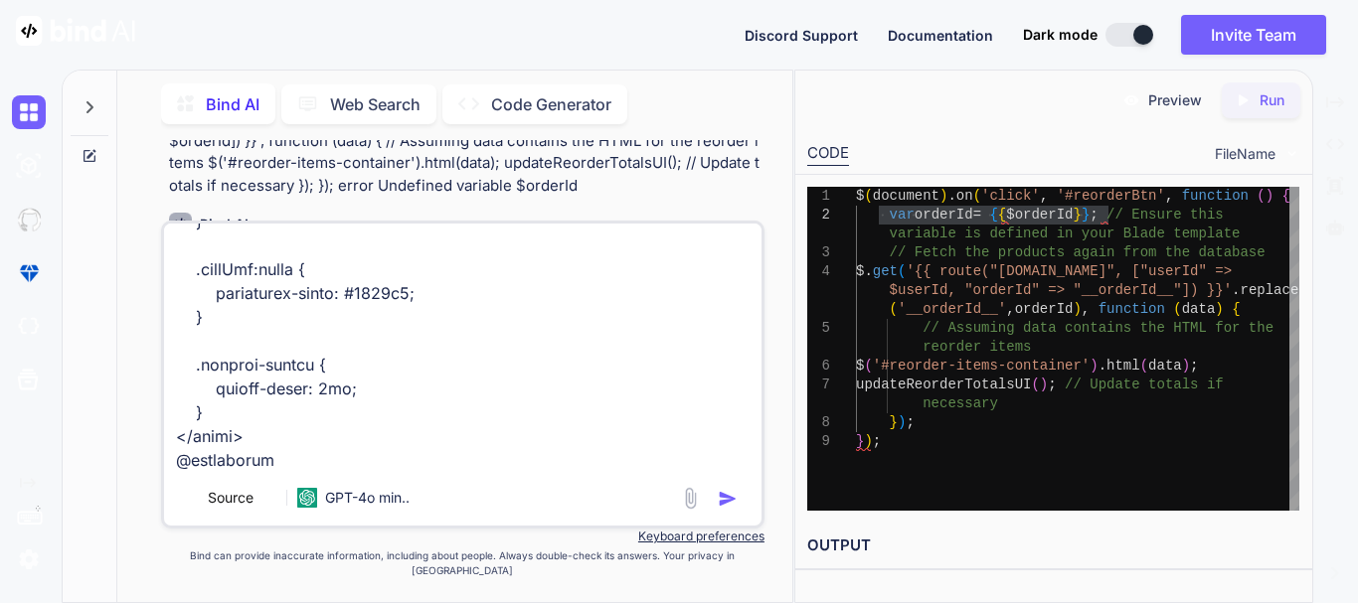
type textarea "my reorder blade @extends('shopLayout.shopMain') @section('shopContent') <link …"
type textarea "x"
type textarea "my reorder blade @extends('shopLayout.shopMain') @section('shopContent') <link …"
type textarea "x"
type textarea "my reorder blade @extends('shopLayout.shopMain') @section('shopContent') <link …"
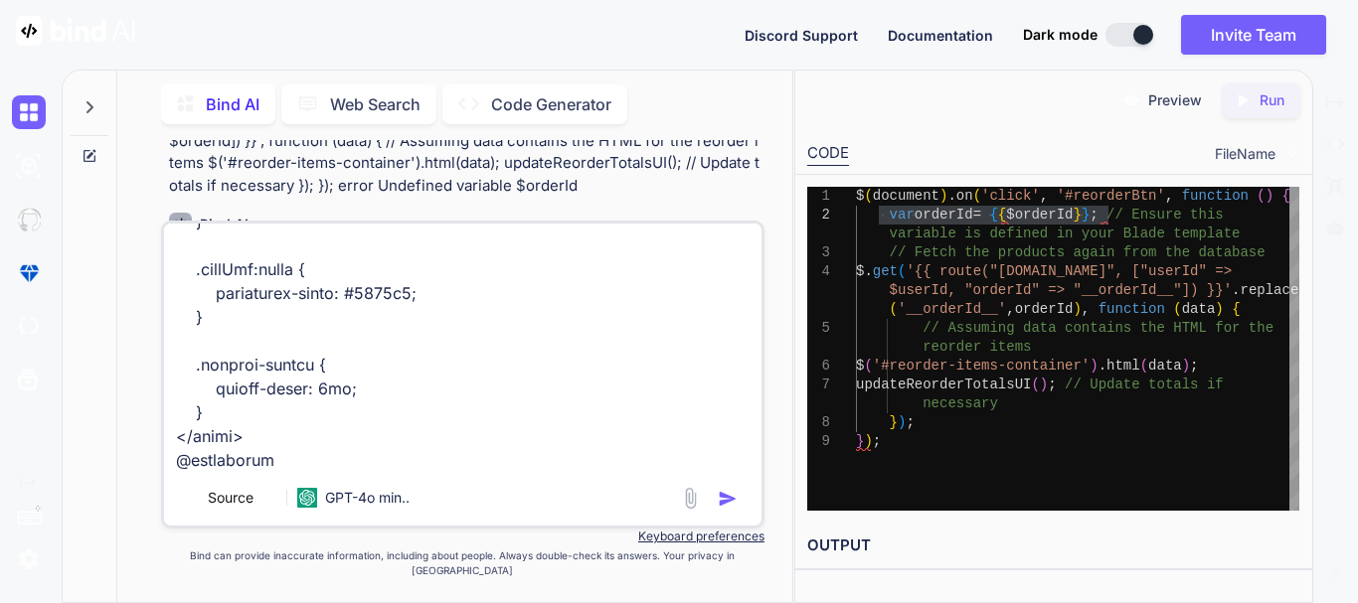
type textarea "x"
type textarea "my reorder blade @extends('shopLayout.shopMain') @section('shopContent') <link …"
type textarea "x"
type textarea "my reorder blade @extends('shopLayout.shopMain') @section('shopContent') <link …"
type textarea "x"
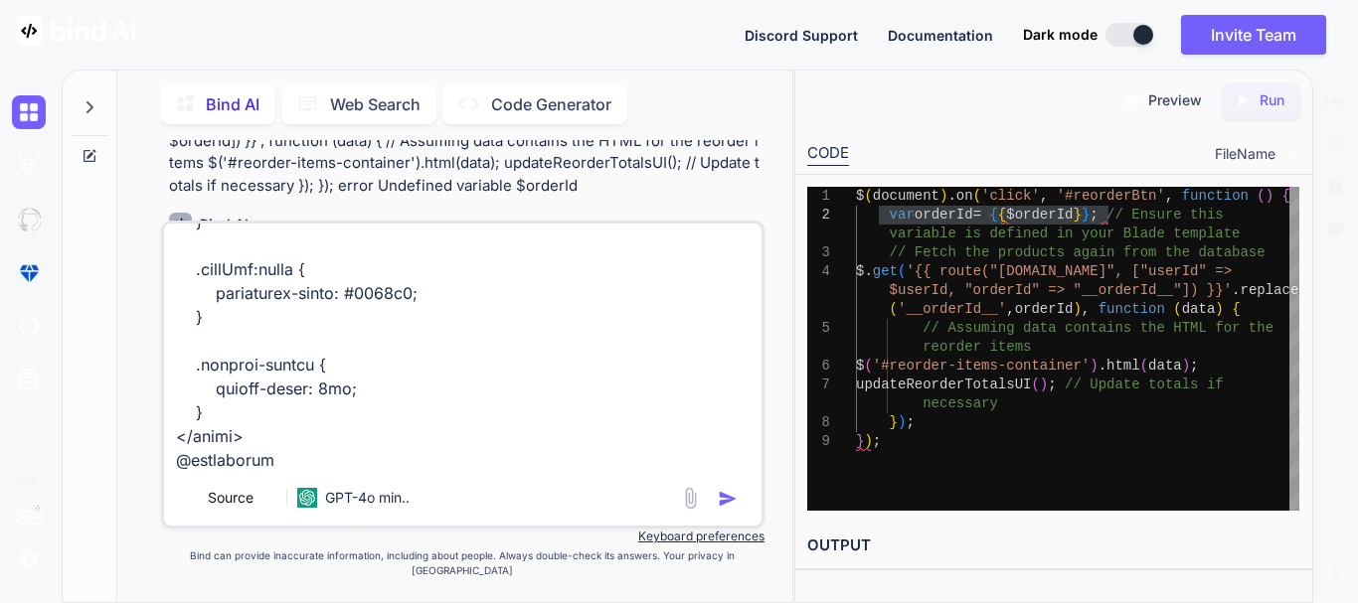
type textarea "my reorder blade @extends('shopLayout.shopMain') @section('shopContent') <link …"
type textarea "x"
type textarea "my reorder blade @extends('shopLayout.shopMain') @section('shopContent') <link …"
type textarea "x"
type textarea "my reorder blade @extends('shopLayout.shopMain') @section('shopContent') <link …"
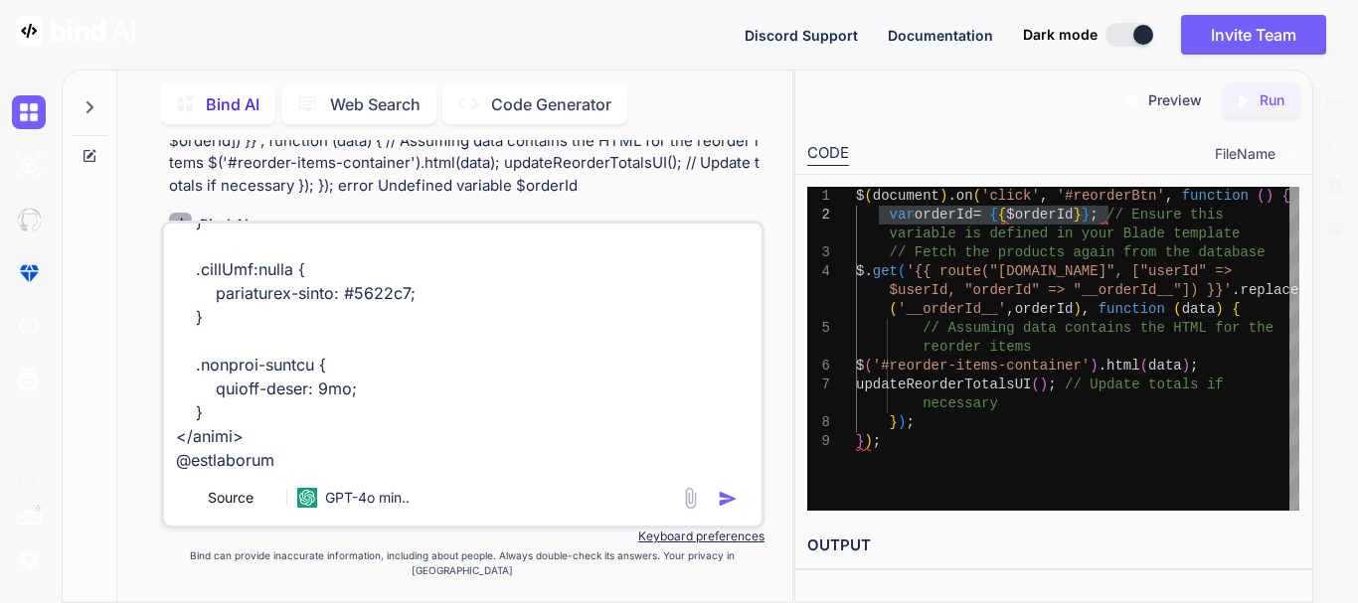
type textarea "x"
type textarea "my reorder blade @extends('shopLayout.shopMain') @section('shopContent') <link …"
type textarea "x"
type textarea "my reorder blade @extends('shopLayout.shopMain') @section('shopContent') <link …"
type textarea "x"
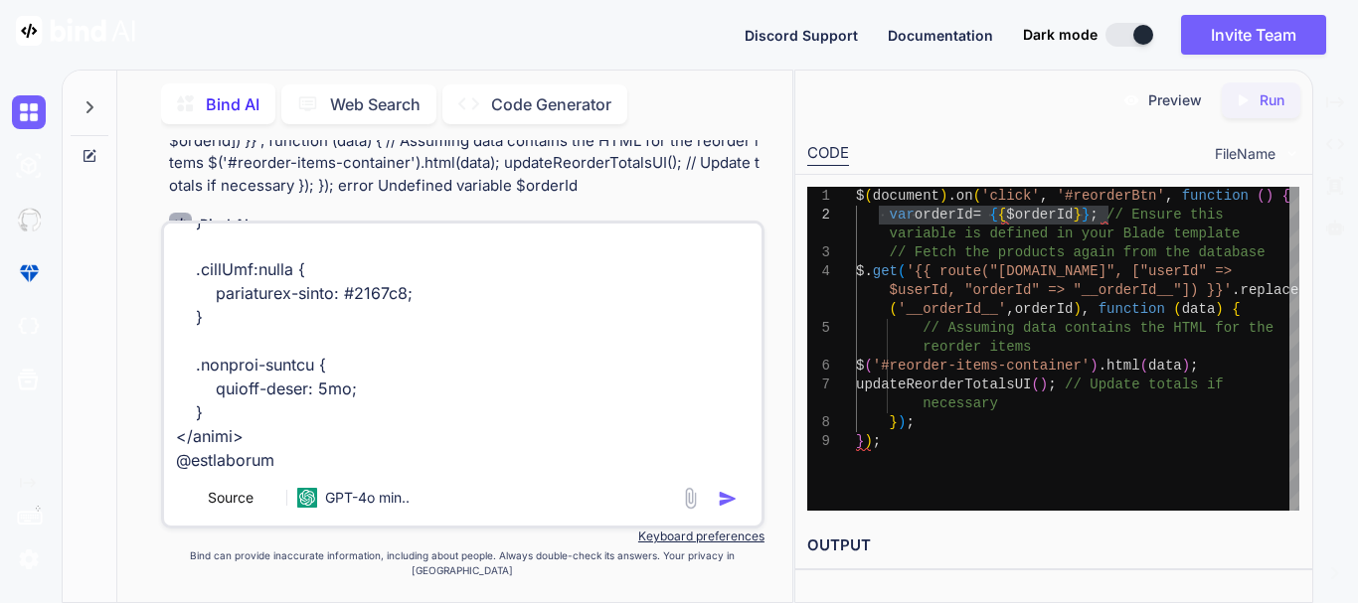
type textarea "my reorder blade @extends('shopLayout.shopMain') @section('shopContent') <link …"
type textarea "x"
type textarea "my reorder blade @extends('shopLayout.shopMain') @section('shopContent') <link …"
type textarea "x"
type textarea "my reorder blade @extends('shopLayout.shopMain') @section('shopContent') <link …"
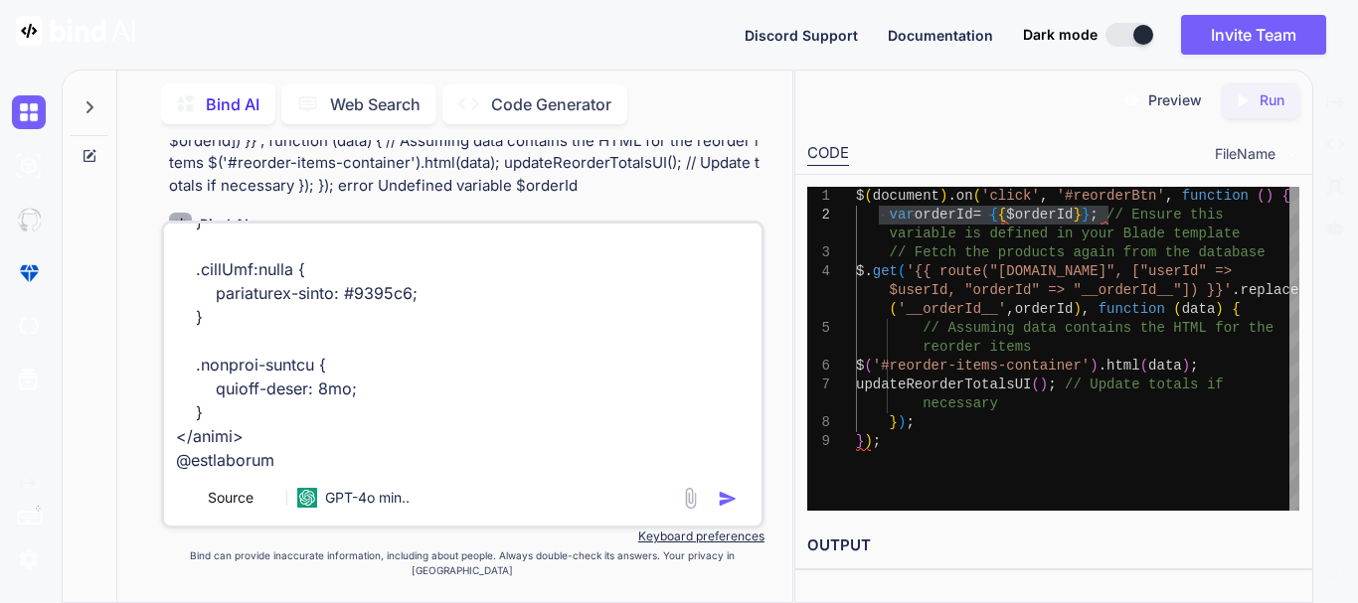
type textarea "x"
type textarea "my reorder blade @extends('shopLayout.shopMain') @section('shopContent') <link …"
type textarea "x"
type textarea "my reorder blade @extends('shopLayout.shopMain') @section('shopContent') <link …"
type textarea "x"
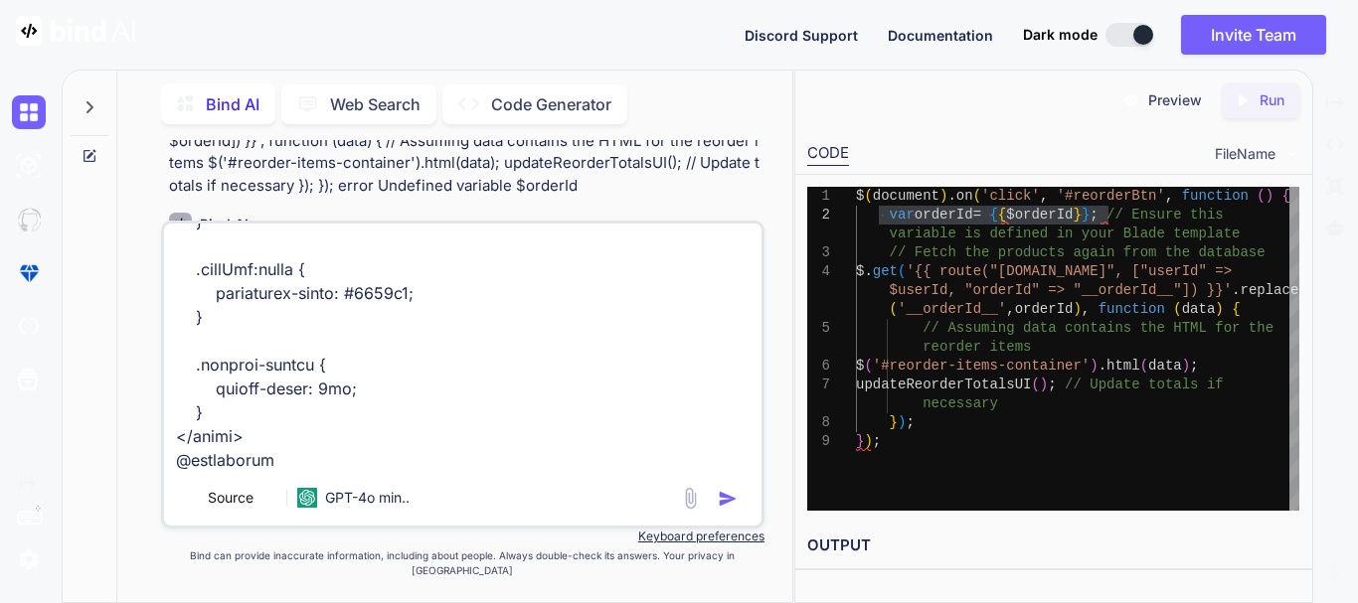
type textarea "my reorder blade @extends('shopLayout.shopMain') @section('shopContent') <link …"
type textarea "x"
type textarea "my reorder blade @extends('shopLayout.shopMain') @section('shopContent') <link …"
type textarea "x"
type textarea "my reorder blade @extends('shopLayout.shopMain') @section('shopContent') <link …"
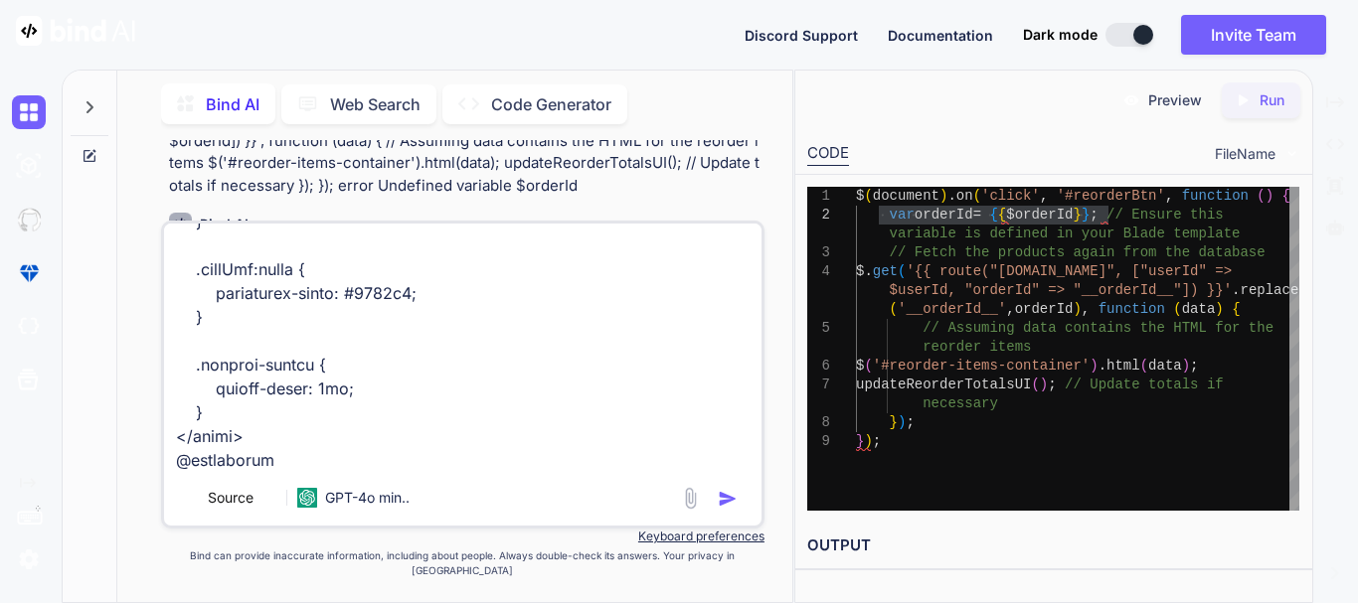
type textarea "x"
type textarea "my reorder blade @extends('shopLayout.shopMain') @section('shopContent') <link …"
type textarea "x"
type textarea "my reorder blade @extends('shopLayout.shopMain') @section('shopContent') <link …"
type textarea "x"
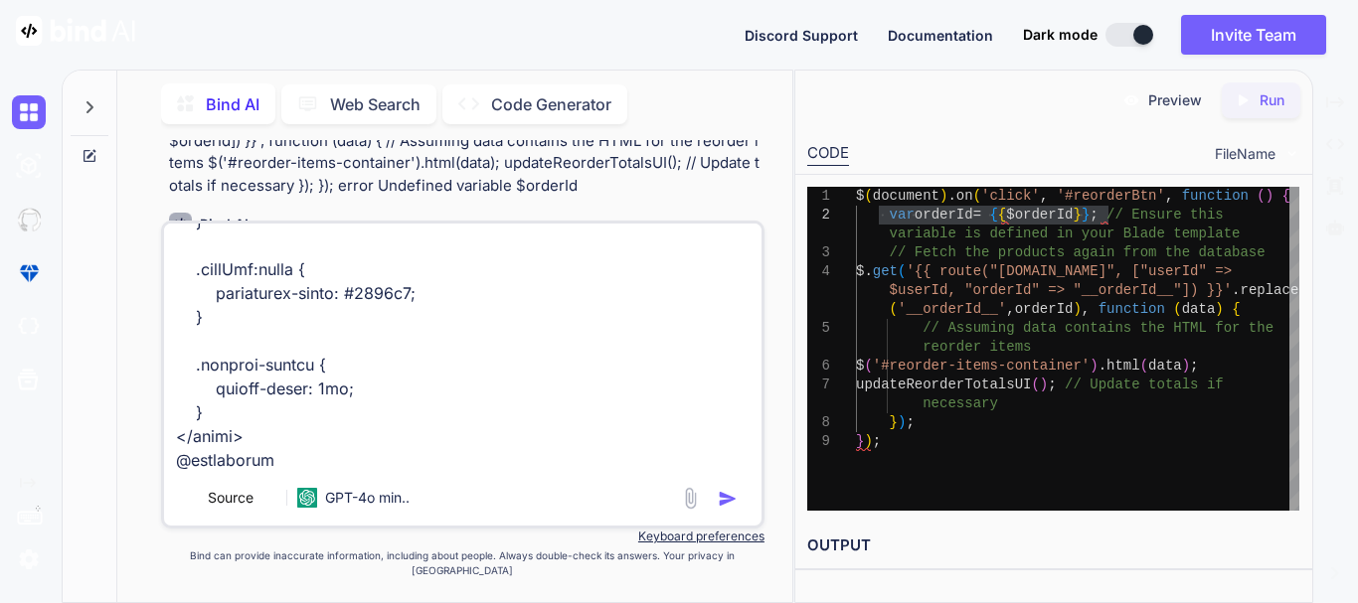
type textarea "my reorder blade @extends('shopLayout.shopMain') @section('shopContent') <link …"
type textarea "x"
type textarea "my reorder blade @extends('shopLayout.shopMain') @section('shopContent') <link …"
type textarea "x"
type textarea "my reorder blade @extends('shopLayout.shopMain') @section('shopContent') <link …"
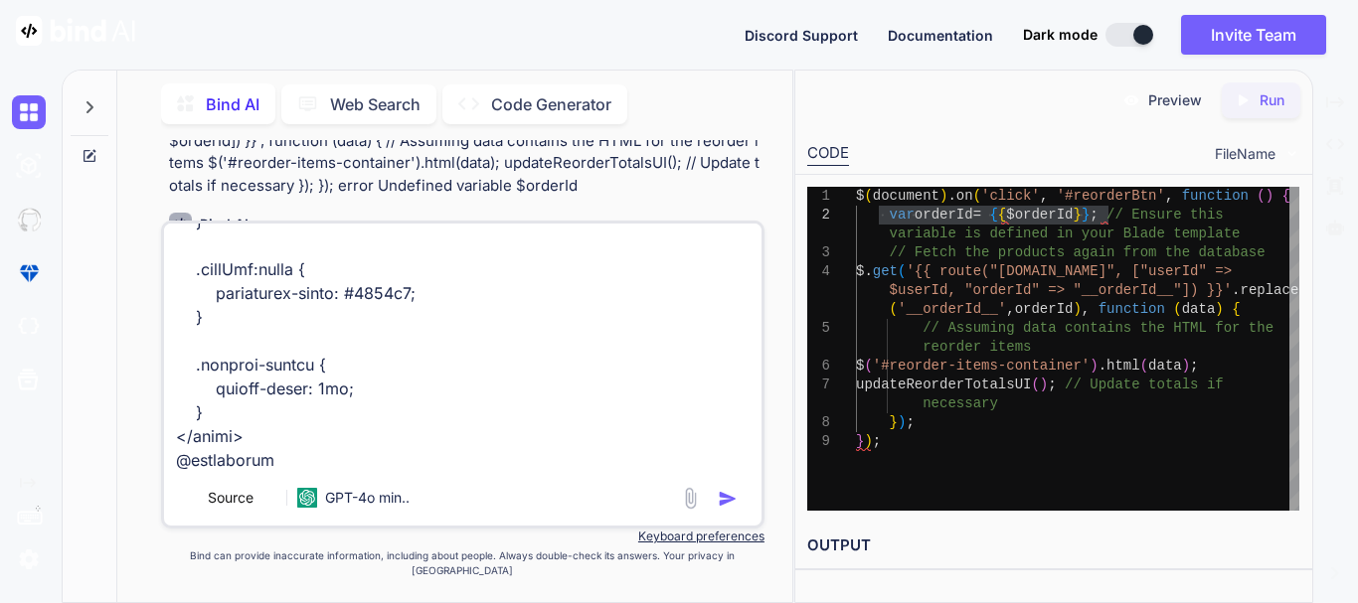
click at [722, 509] on img "button" at bounding box center [728, 499] width 20 height 20
type textarea "x"
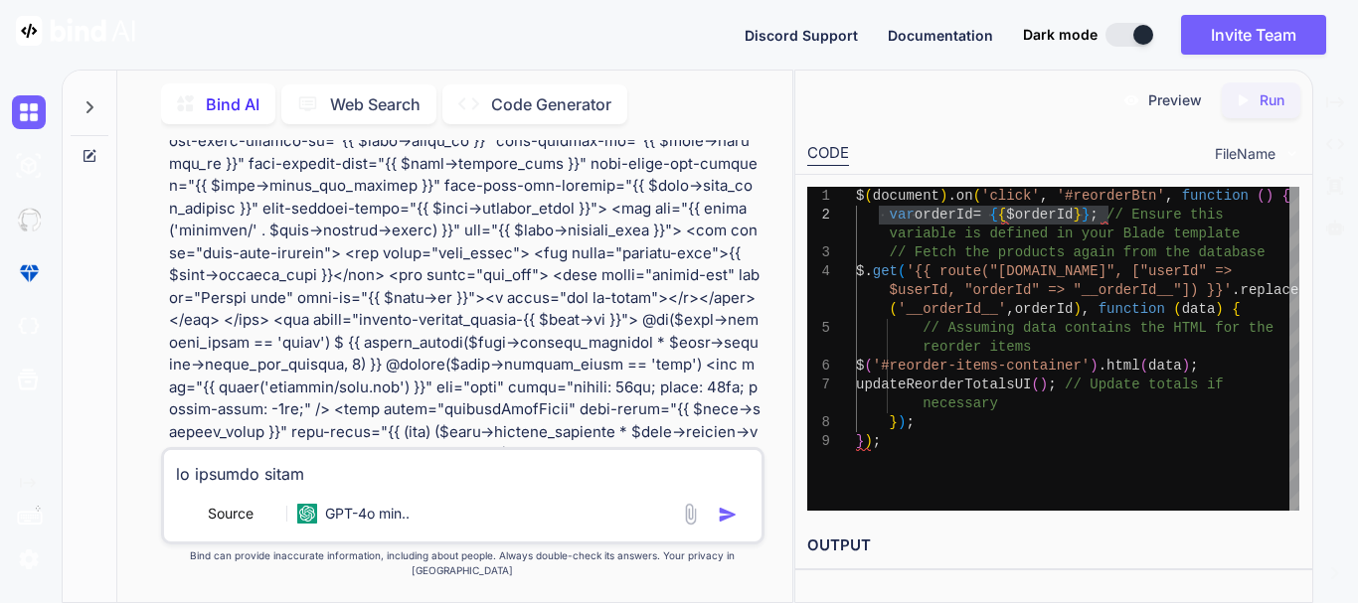
scroll to position [11966, 0]
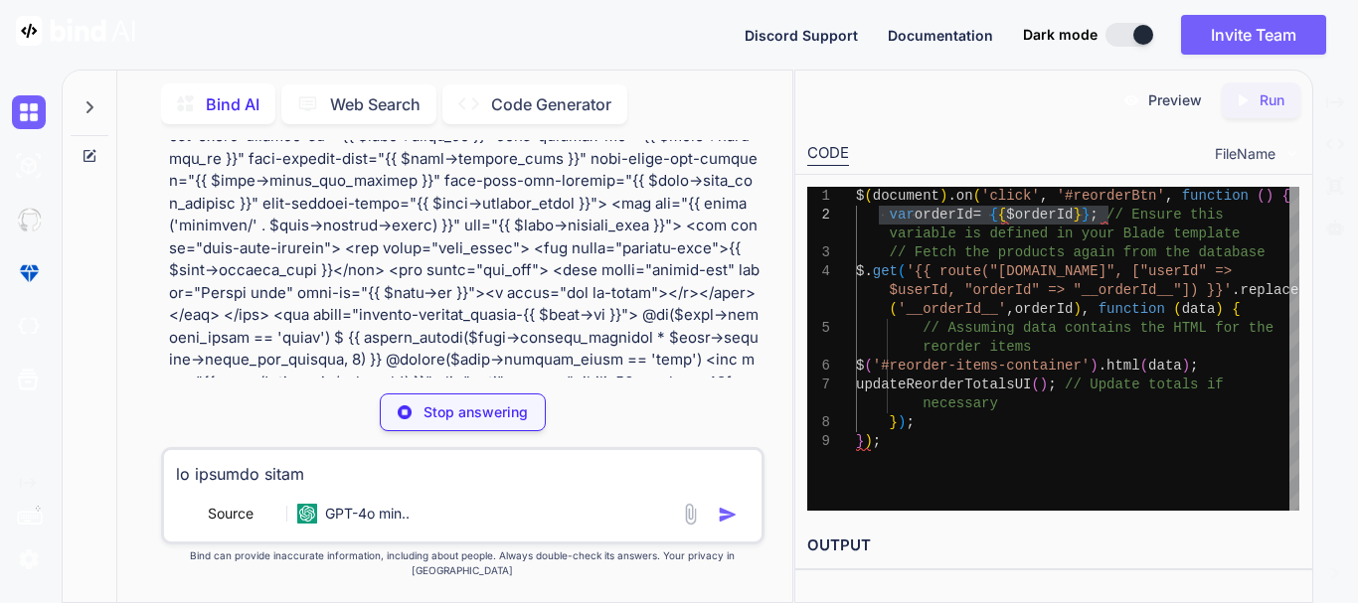
type textarea "x"
type textarea "console.log('jQuery version:', $.fn.jquery);"
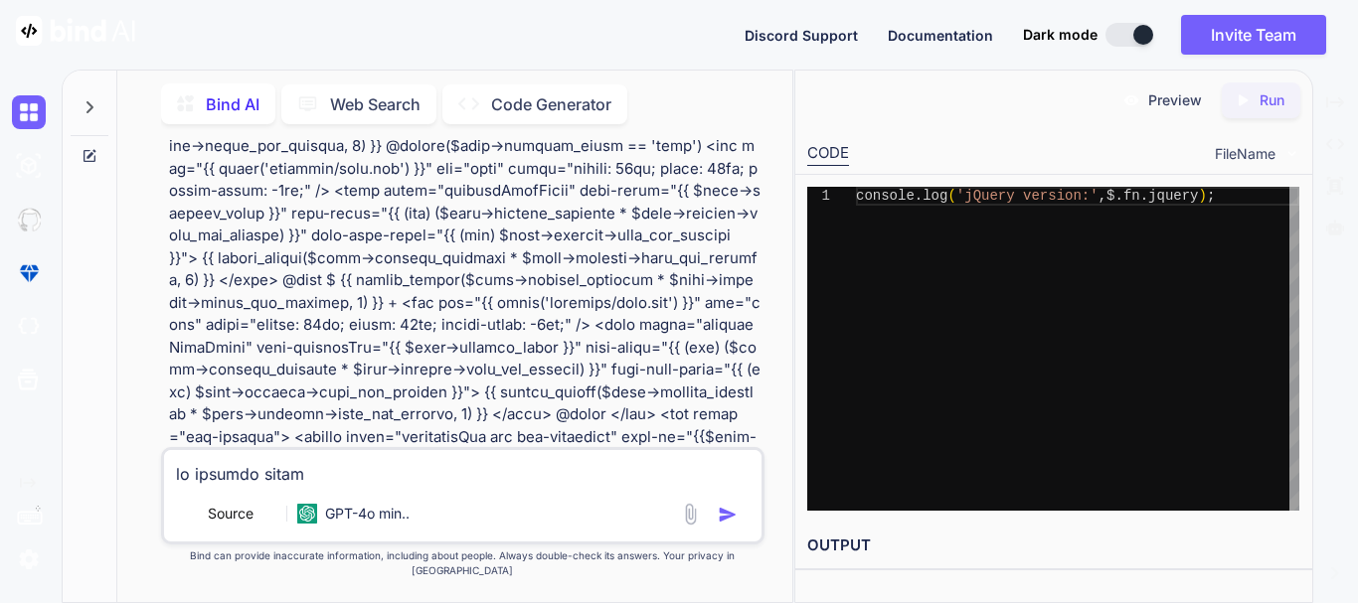
scroll to position [12463, 0]
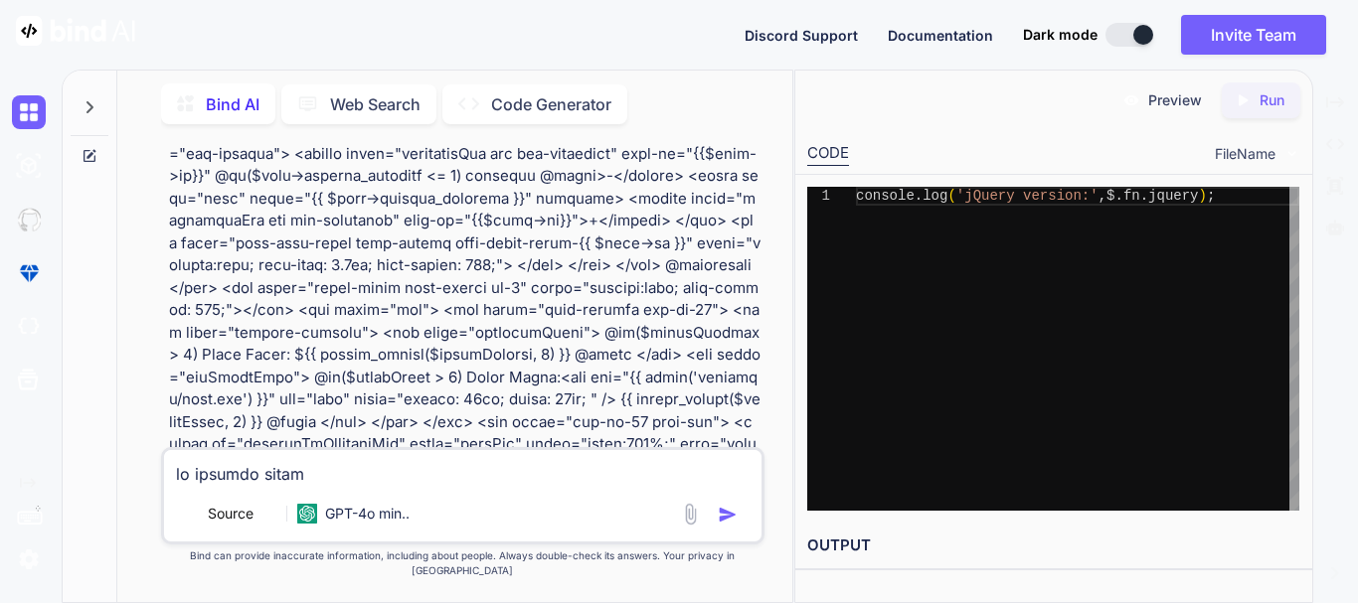
click at [925, 280] on div "console . log ( 'jQuery version:' , $ . fn . jquery ) ;" at bounding box center [1077, 349] width 443 height 324
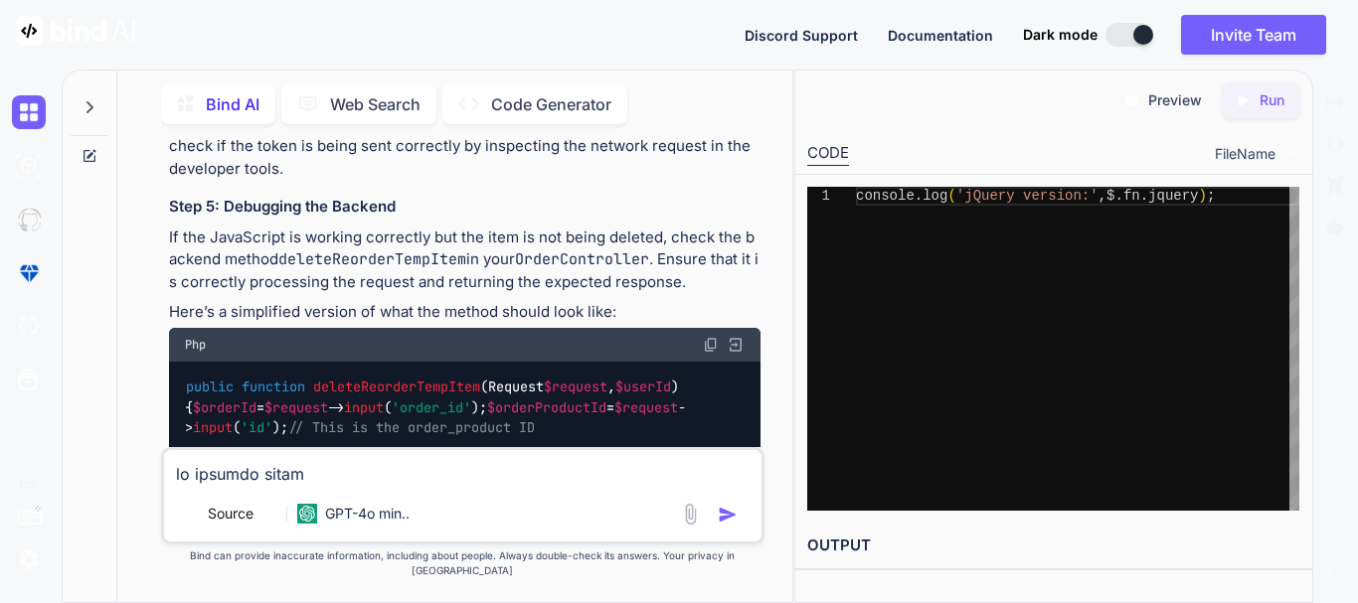
scroll to position [16141, 0]
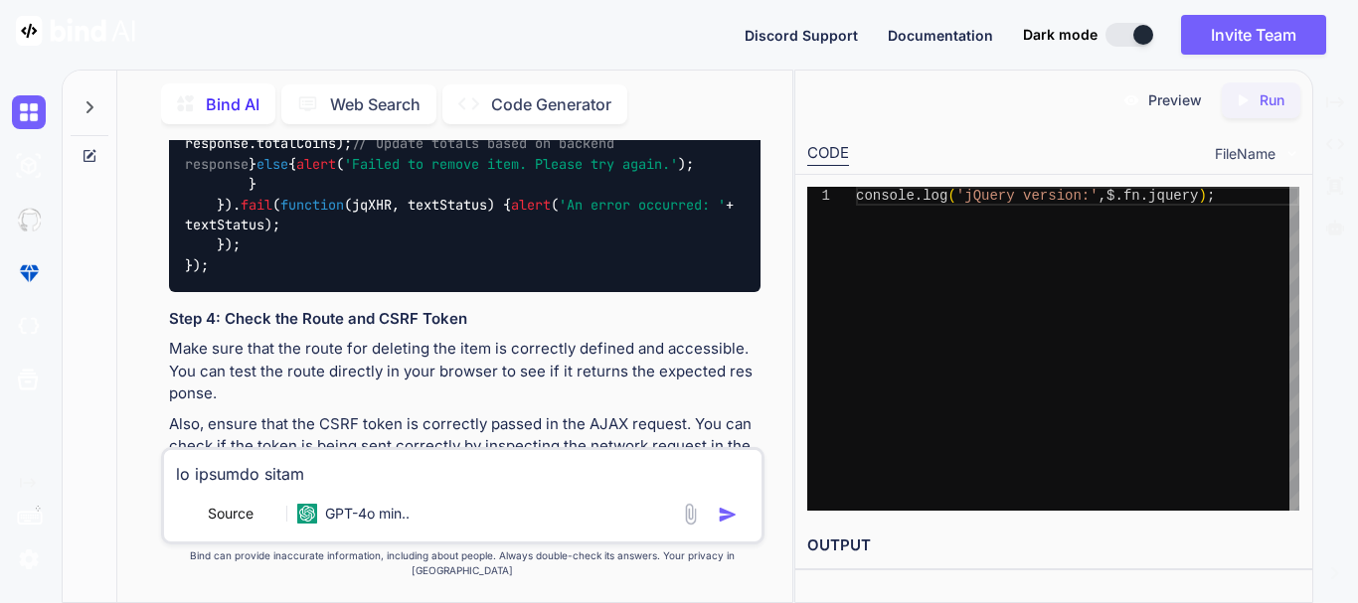
scroll to position [16439, 0]
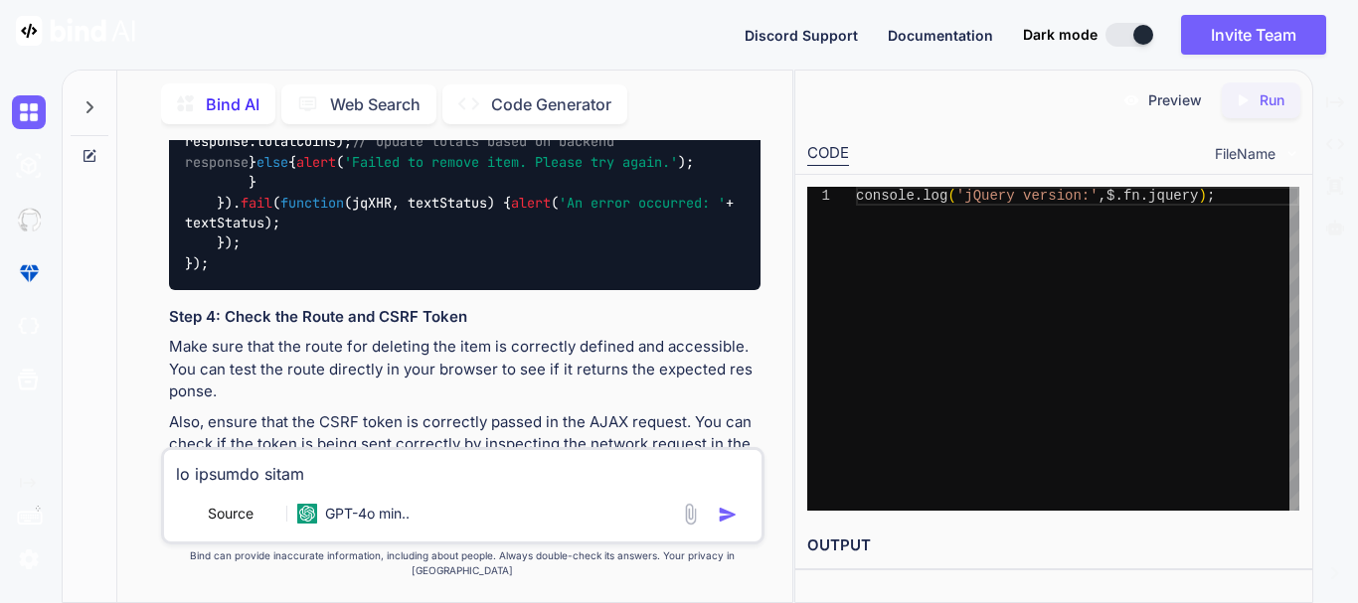
click at [314, 486] on textarea at bounding box center [462, 468] width 597 height 36
type textarea "x"
type textarea "c"
type textarea "x"
type textarea "co"
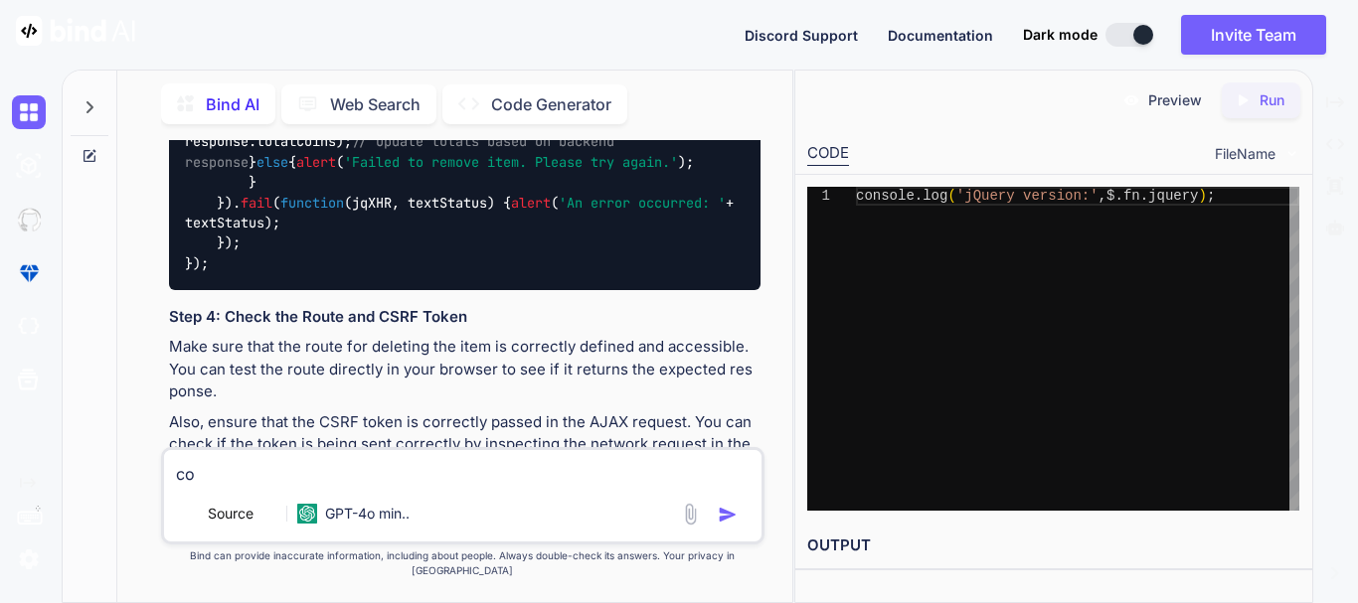
type textarea "x"
type textarea "con"
type textarea "x"
type textarea "cons"
type textarea "x"
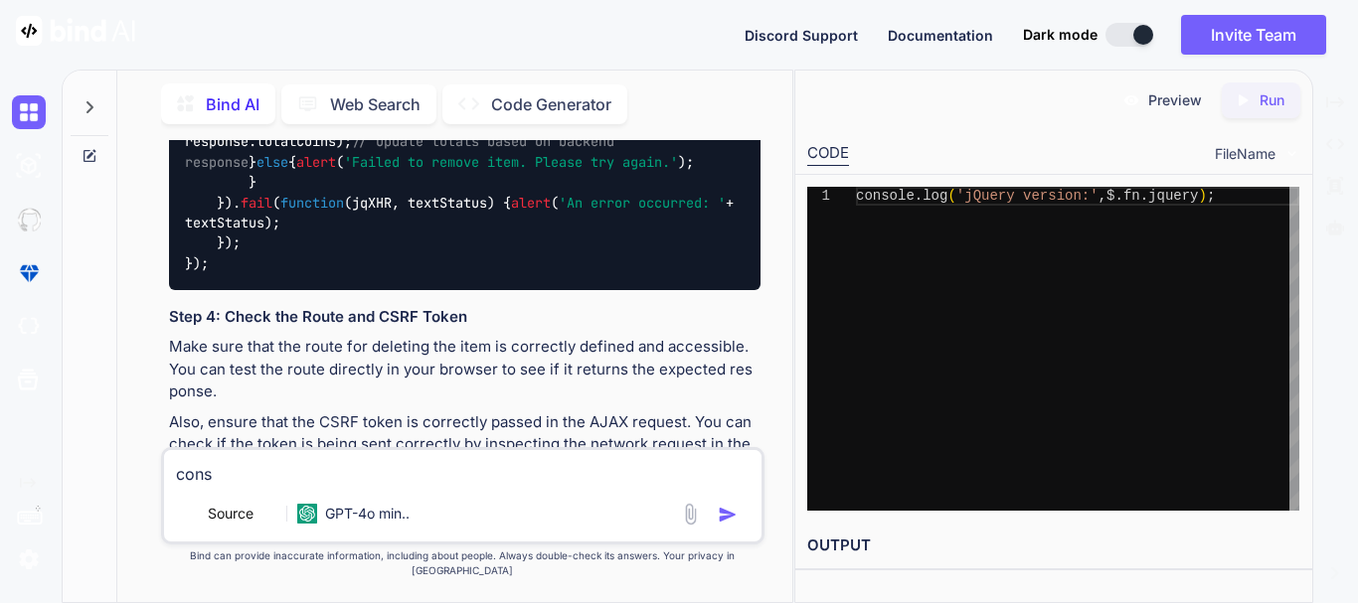
type textarea "conso"
type textarea "x"
type textarea "consol"
type textarea "x"
type textarea "console"
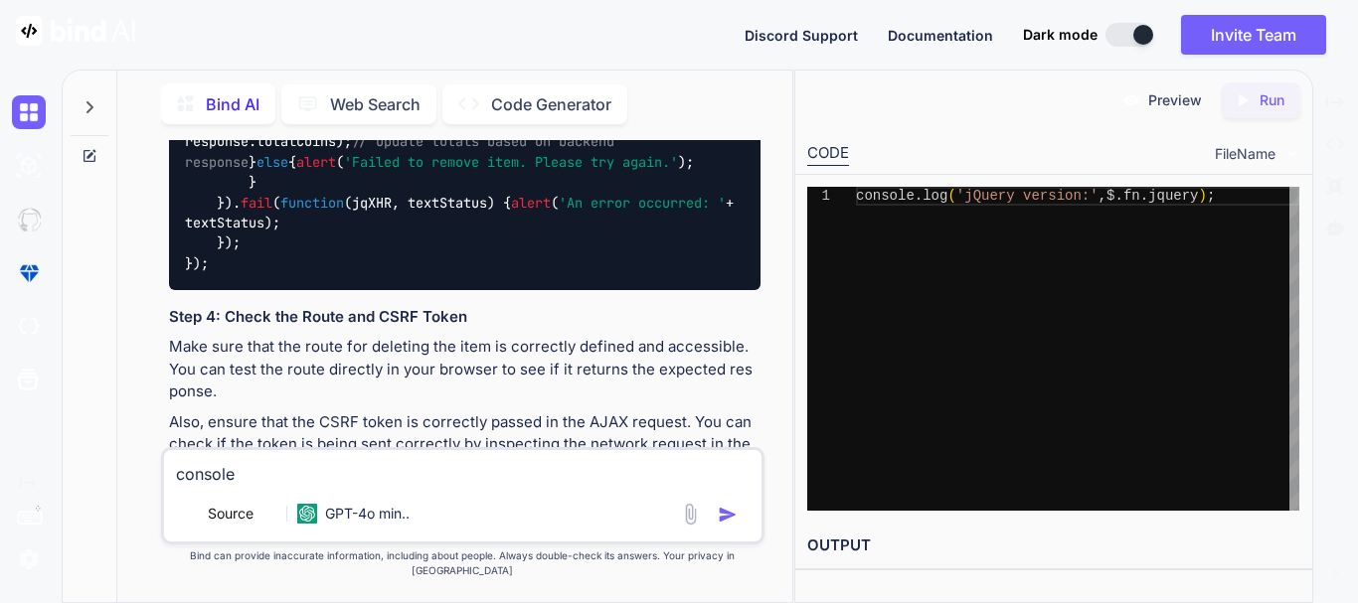
type textarea "x"
type textarea "console d"
type textarea "x"
type textarea "console df"
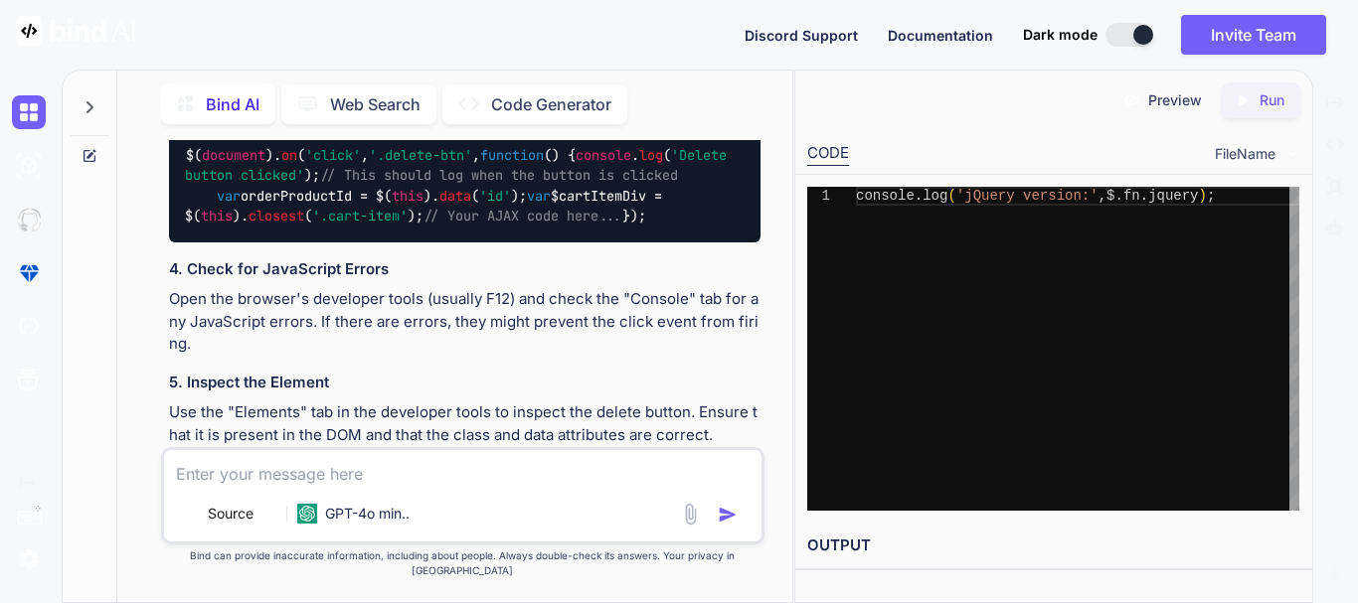
scroll to position [18526, 0]
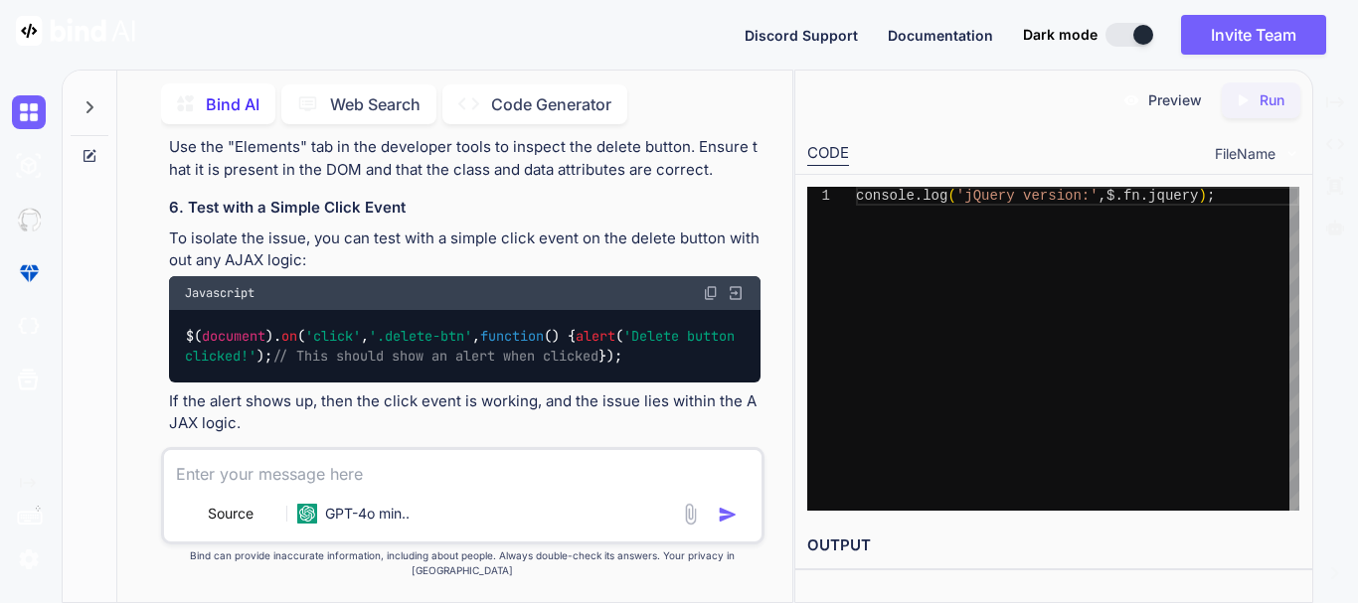
scroll to position [18924, 0]
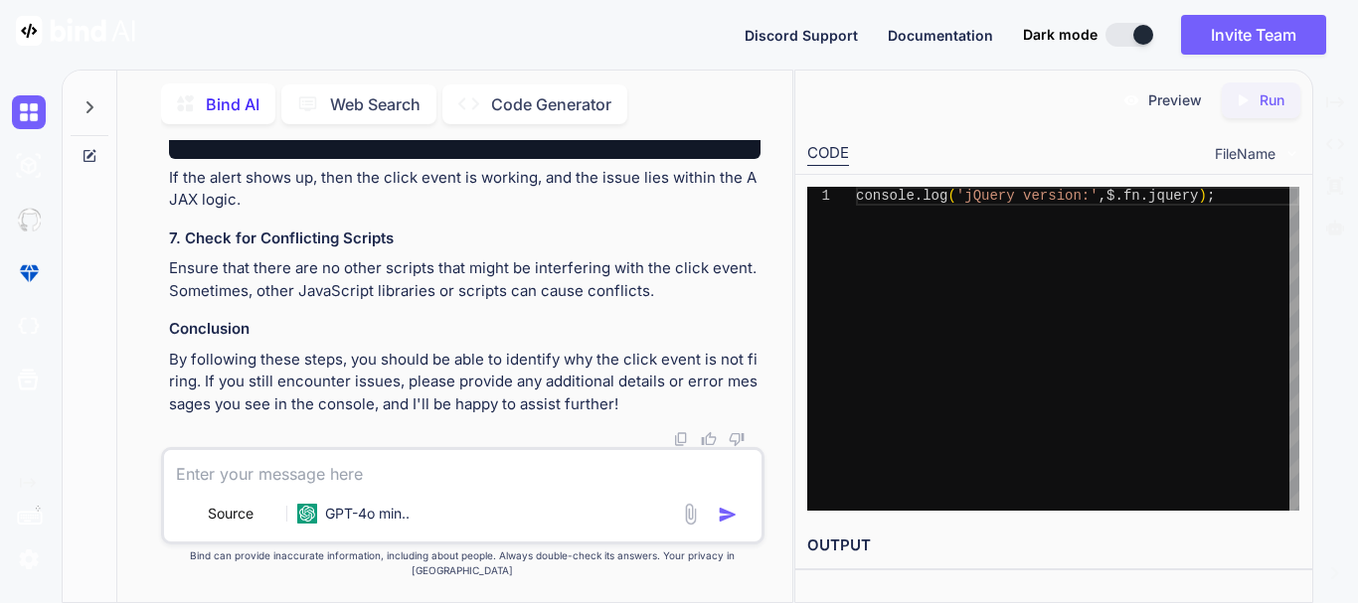
scroll to position [19421, 0]
drag, startPoint x: 213, startPoint y: 306, endPoint x: 496, endPoint y: 298, distance: 283.4
click at [496, 143] on code "$( document ). on ( 'click' , '.delete-btn' , function ( ) { alert ( 'Delete bu…" at bounding box center [464, 122] width 558 height 41
copy code "alert ( 'Delete button clicked!' ); /"
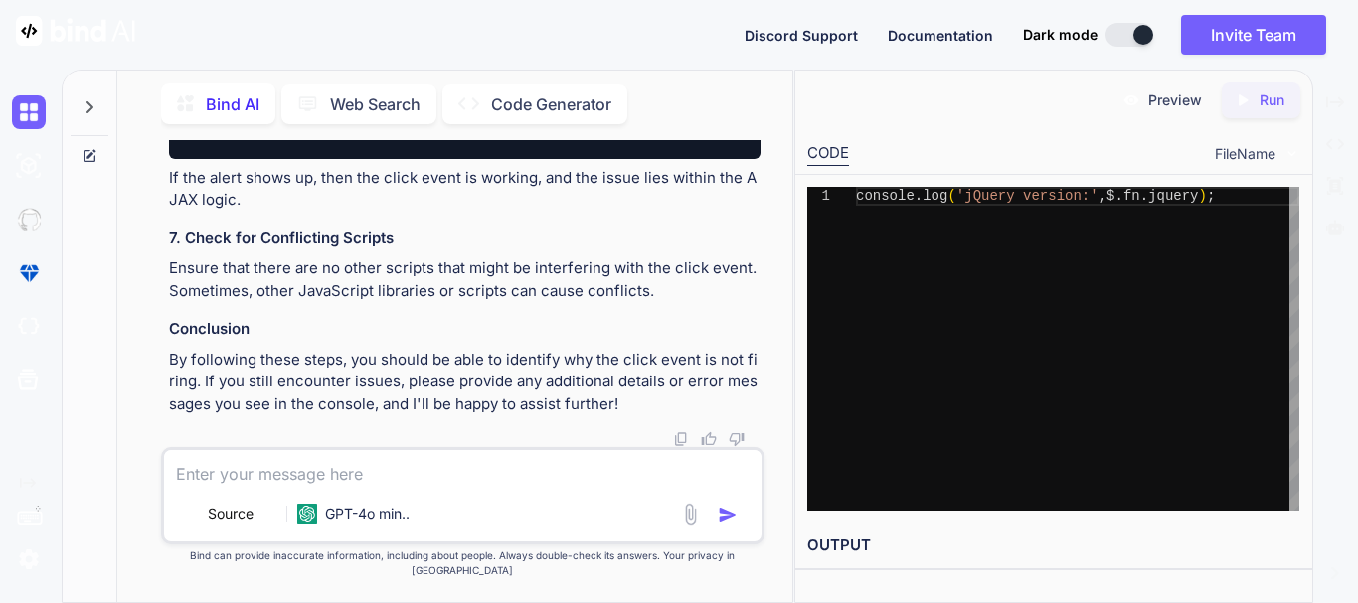
click at [238, 273] on p "Ensure that there are no other scripts that might be interfering with the click…" at bounding box center [465, 279] width 592 height 45
click at [314, 476] on textarea at bounding box center [462, 468] width 597 height 36
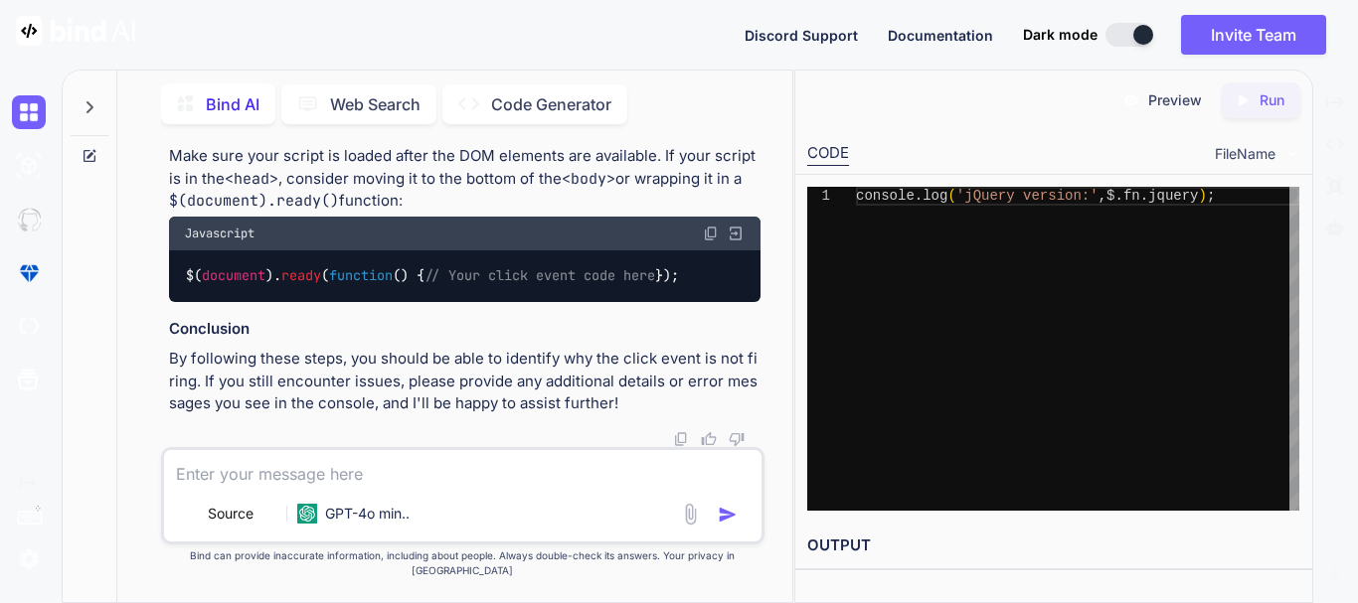
scroll to position [21636, 0]
click at [287, 510] on div "Source GPT-4o min.." at bounding box center [462, 518] width 597 height 48
click at [273, 504] on div "Source GPT-4o min.." at bounding box center [462, 495] width 603 height 97
click at [241, 481] on textarea at bounding box center [462, 468] width 597 height 36
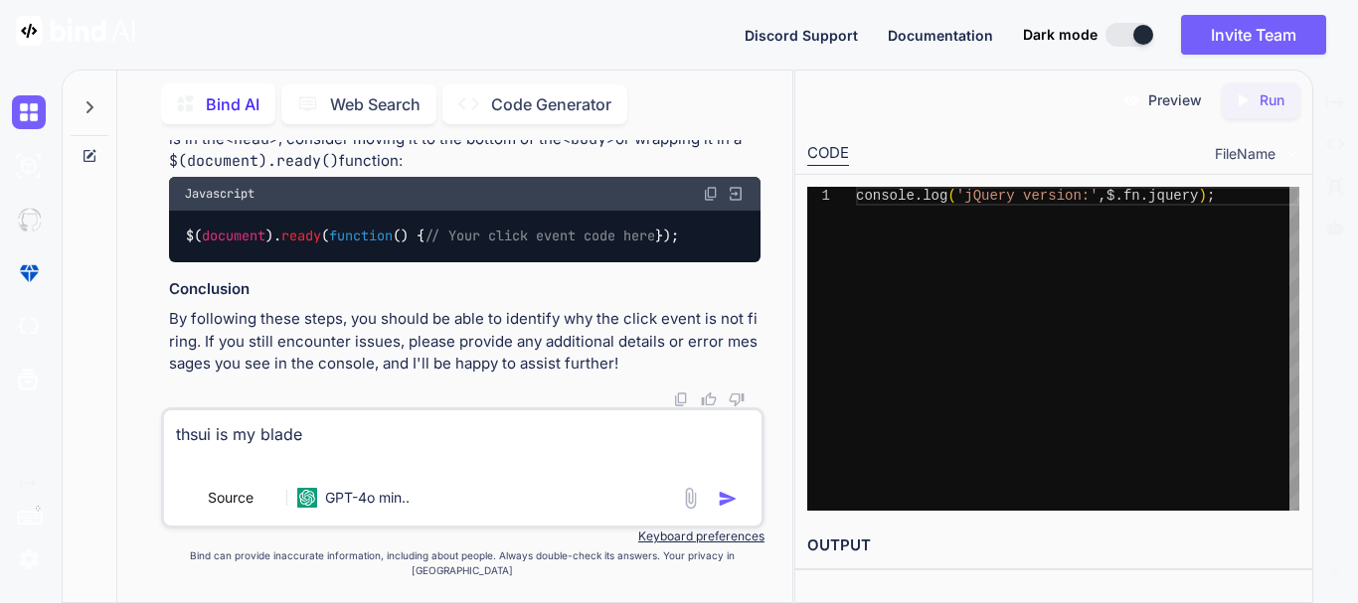
paste textarea "@extends('shopLayout.shopMain') @section('shopContent') <link href="{{asset('as…"
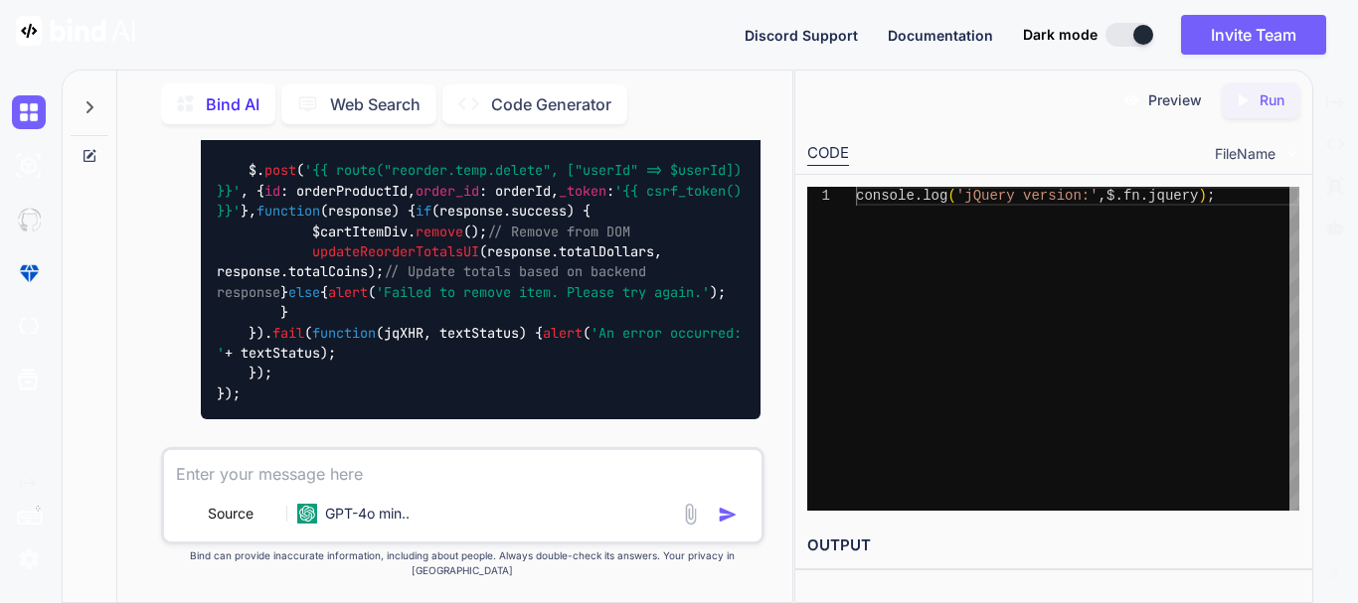
scroll to position [25934, 0]
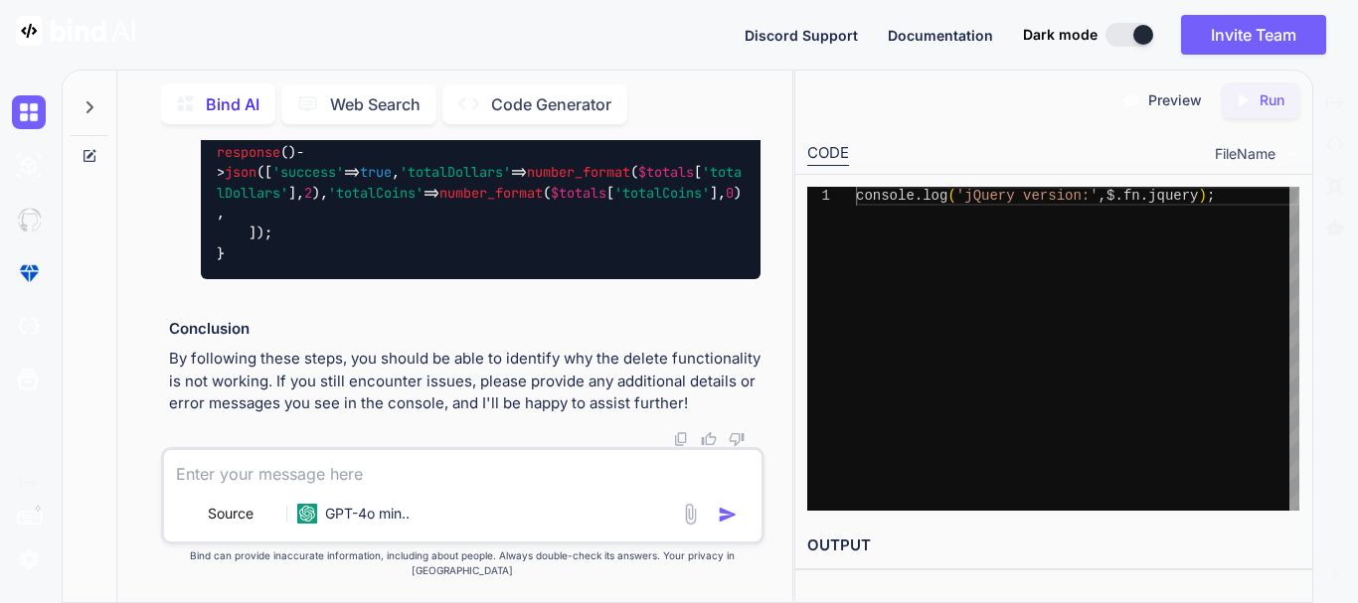
scroll to position [28200, 0]
click at [324, 480] on textarea at bounding box center [462, 468] width 597 height 36
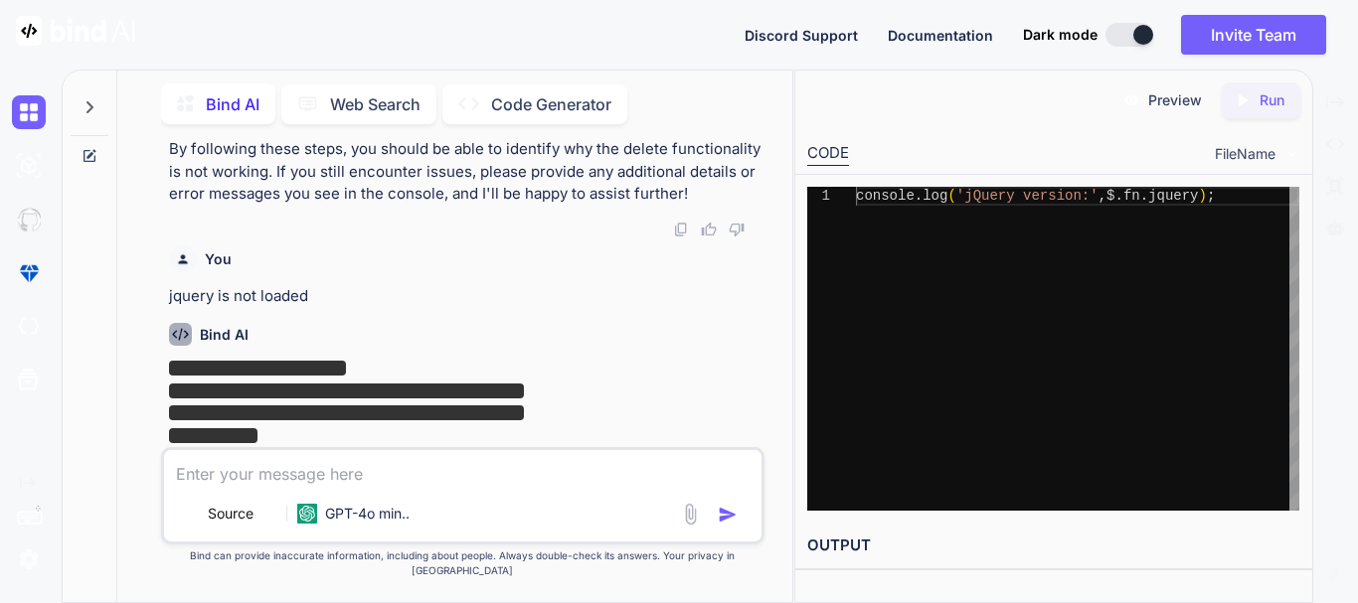
scroll to position [28411, 0]
